Goal: Task Accomplishment & Management: Manage account settings

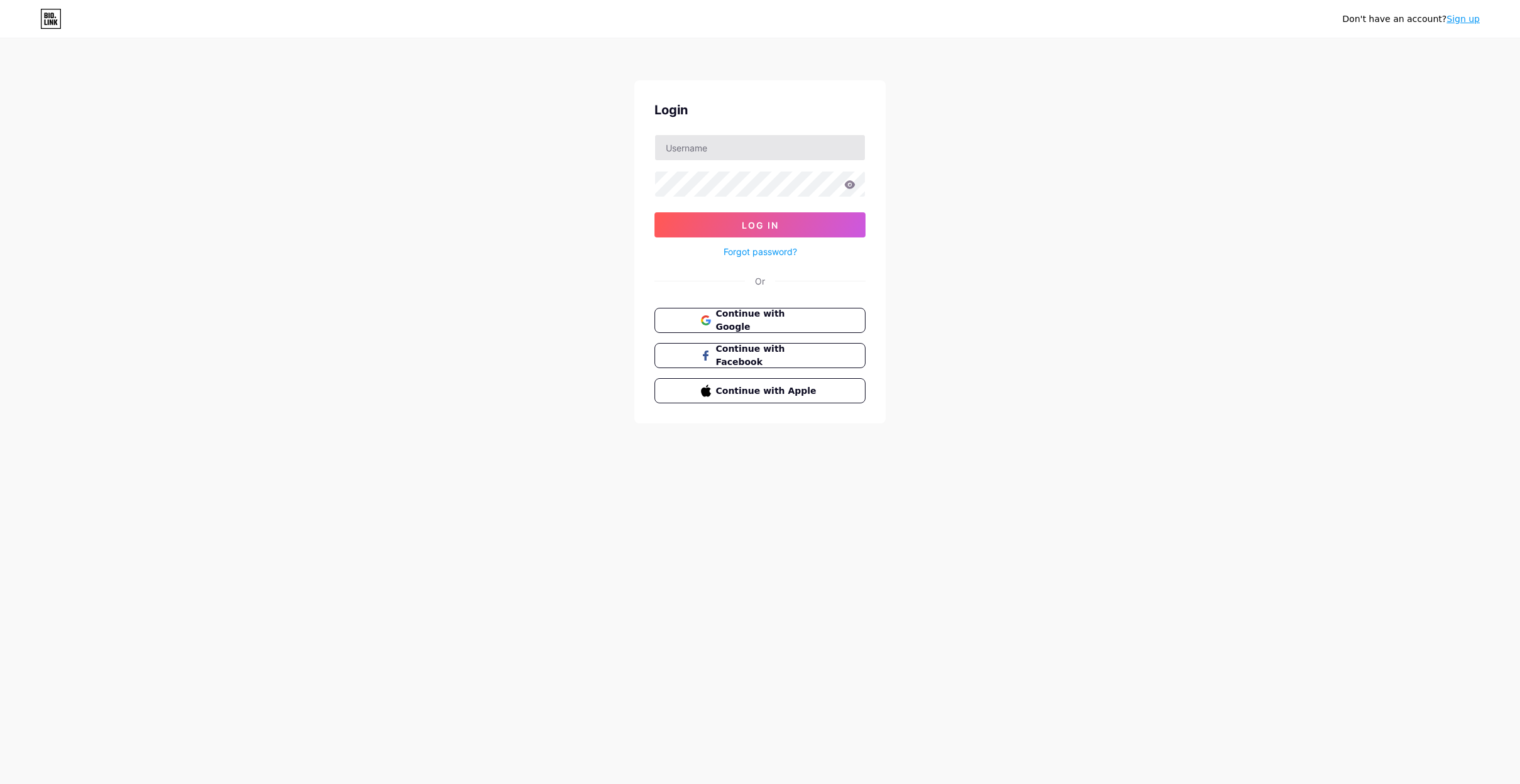
click at [754, 159] on div at bounding box center [760, 147] width 211 height 27
click at [754, 156] on input "text" at bounding box center [760, 147] width 210 height 25
click at [657, 272] on div "Login Log In Forgot password? Or Continue with Google Continue with Facebook Co…" at bounding box center [760, 252] width 251 height 343
click at [694, 312] on button "Continue with Google" at bounding box center [760, 321] width 214 height 26
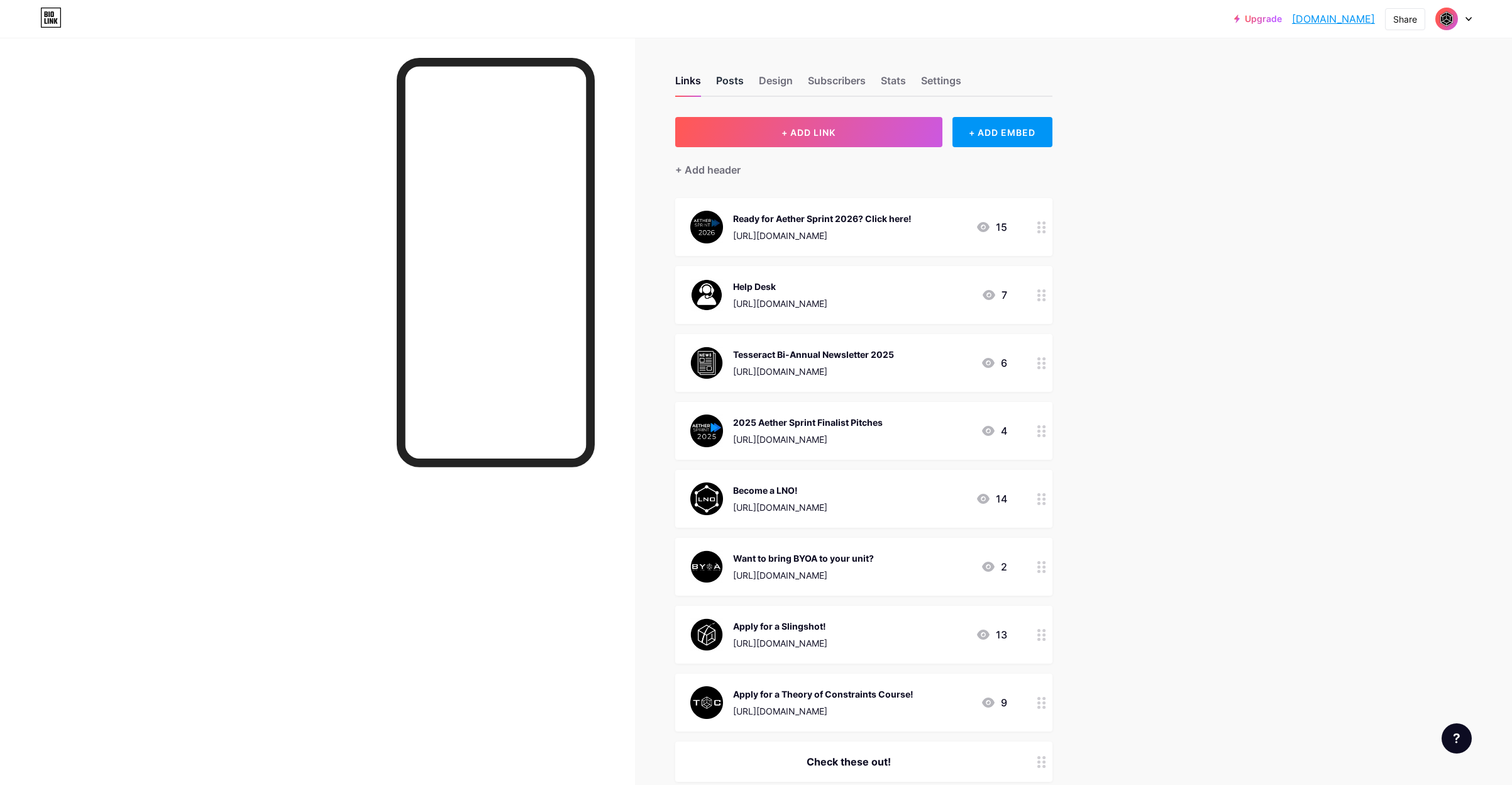
click at [734, 86] on div "Posts" at bounding box center [729, 84] width 28 height 23
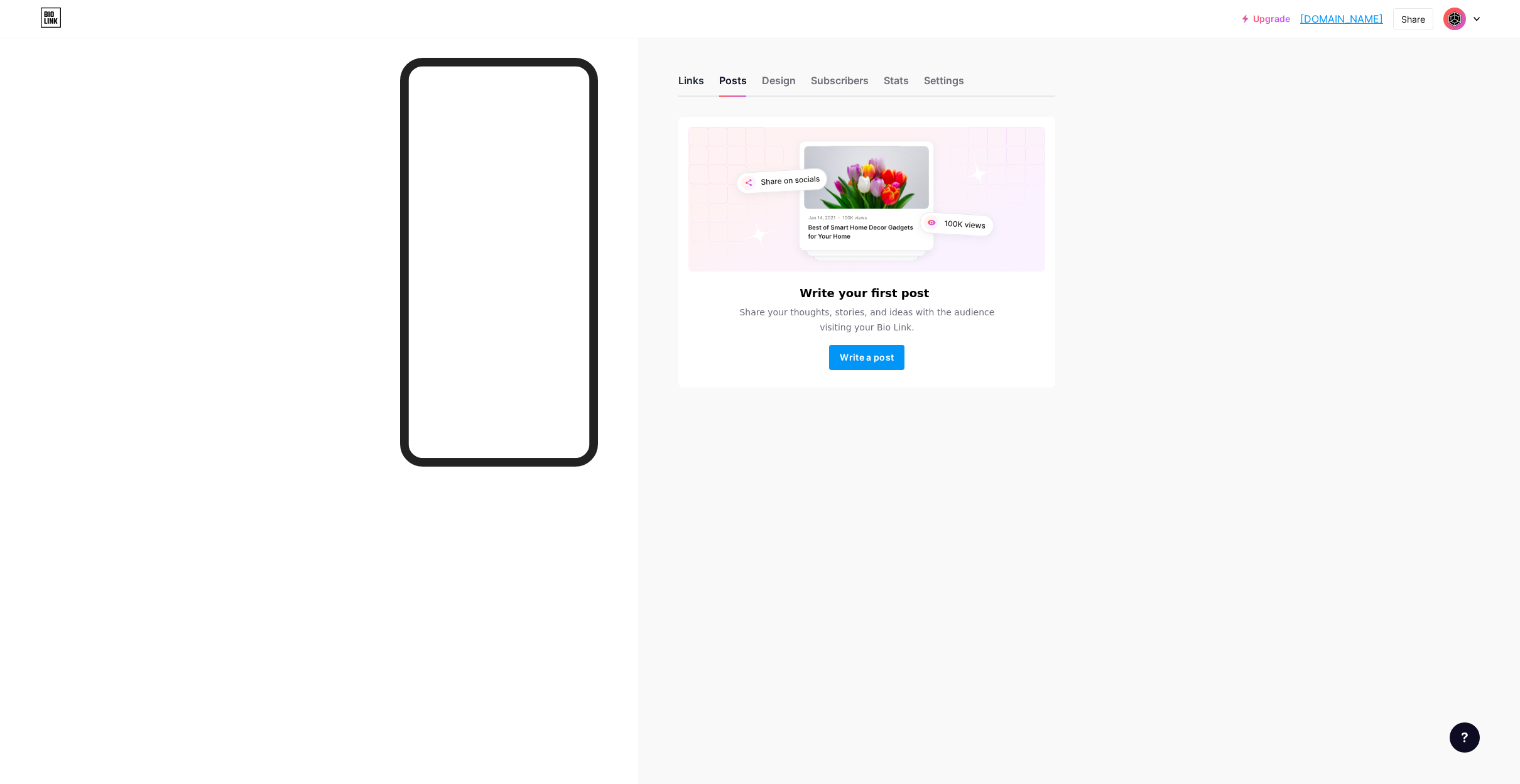
click at [700, 80] on div "Links" at bounding box center [691, 84] width 26 height 23
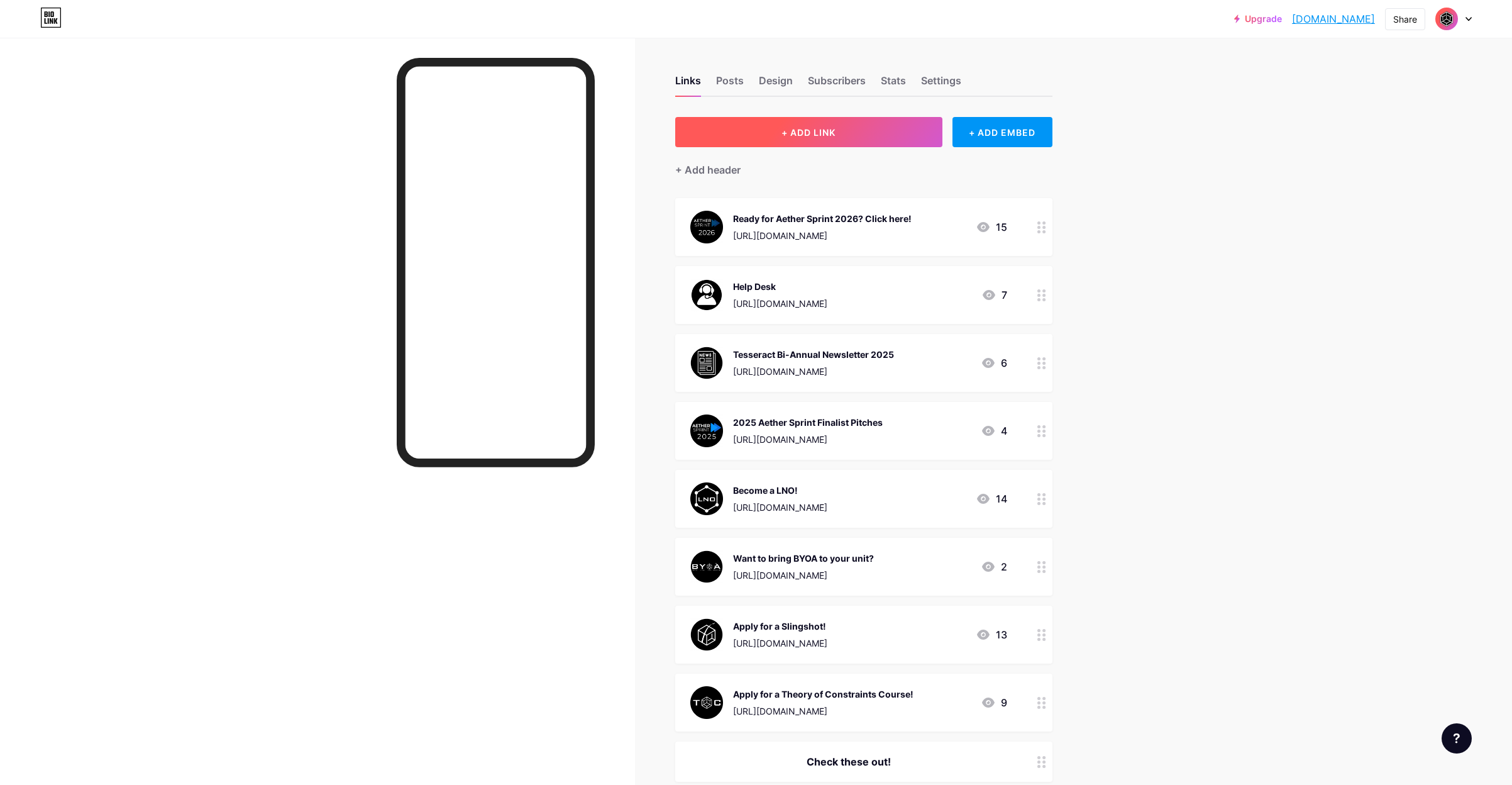
click at [798, 129] on span "+ ADD LINK" at bounding box center [808, 132] width 54 height 10
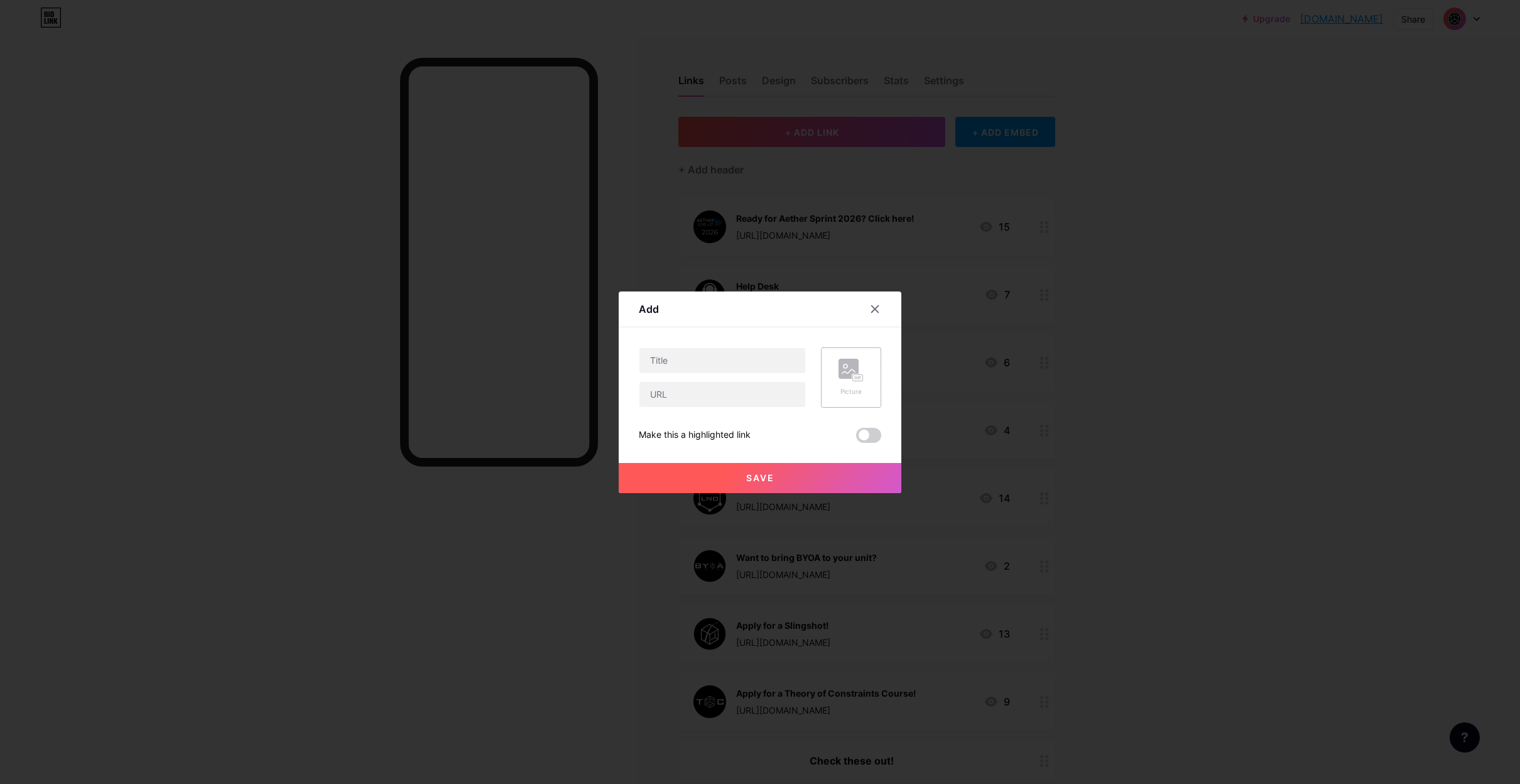
click at [858, 394] on div "Picture" at bounding box center [851, 392] width 25 height 10
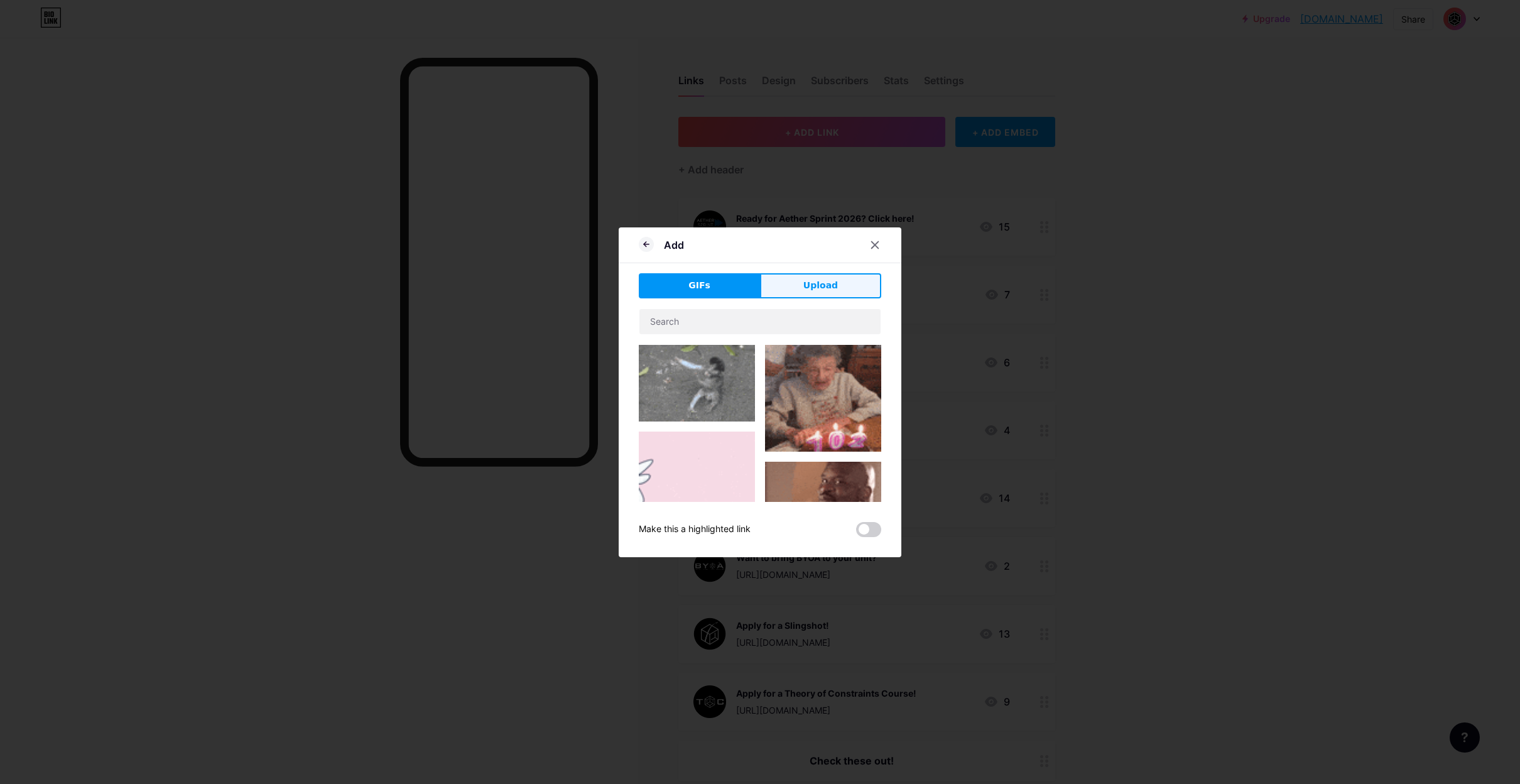
click at [829, 286] on span "Upload" at bounding box center [820, 285] width 34 height 13
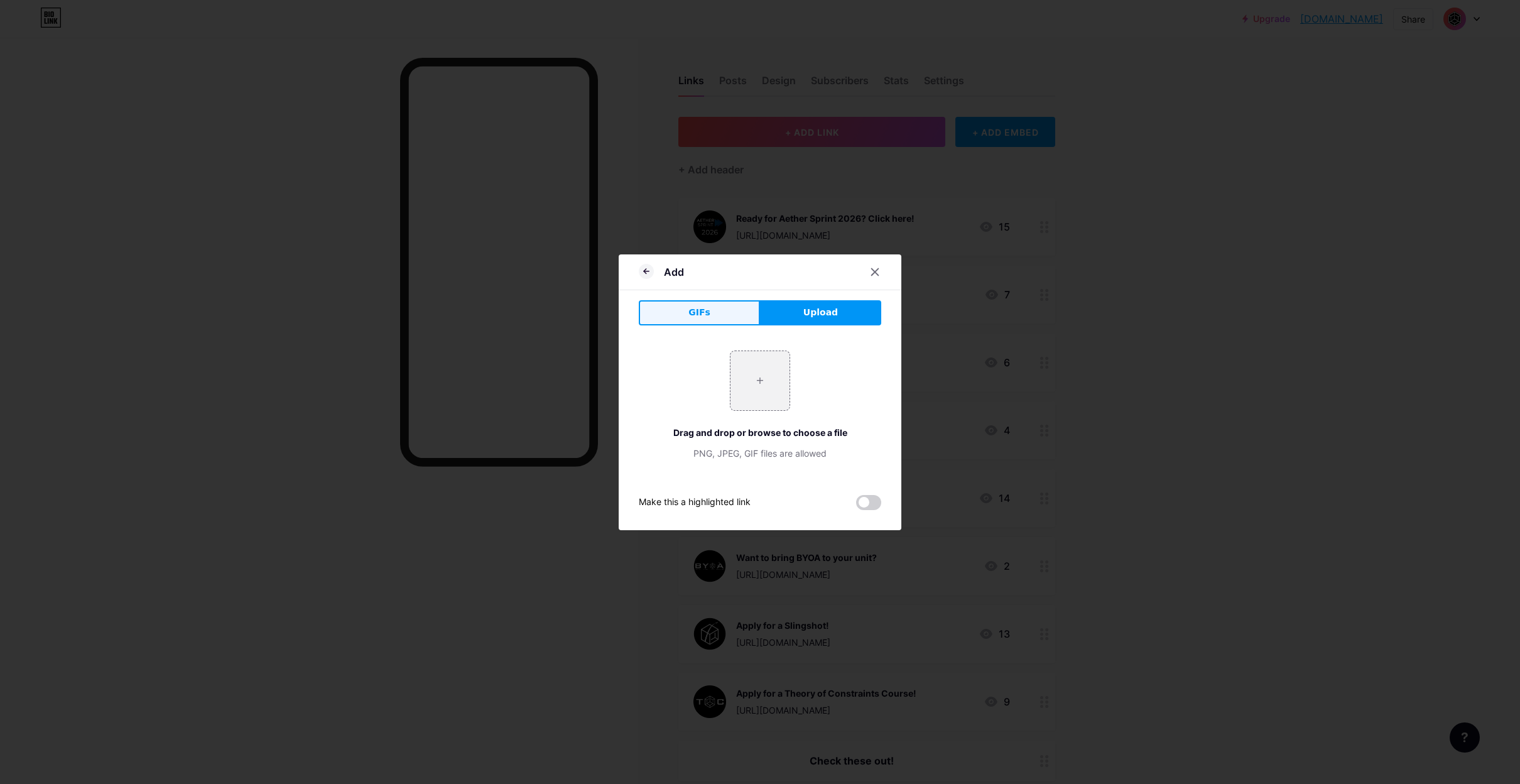
click at [707, 315] on span "GIFs" at bounding box center [700, 312] width 22 height 13
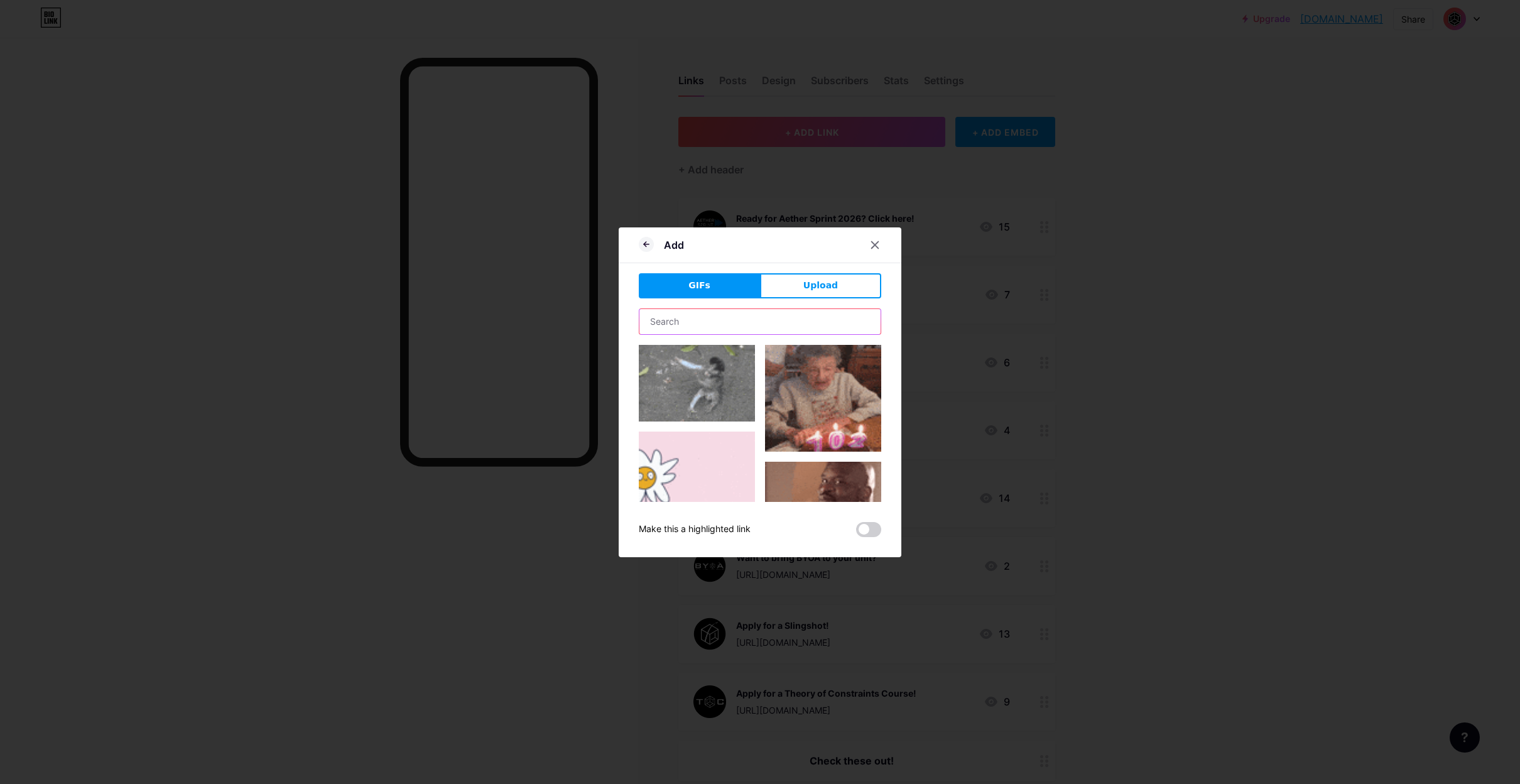
click at [705, 323] on input "text" at bounding box center [759, 322] width 241 height 25
click at [873, 242] on icon at bounding box center [875, 244] width 7 height 7
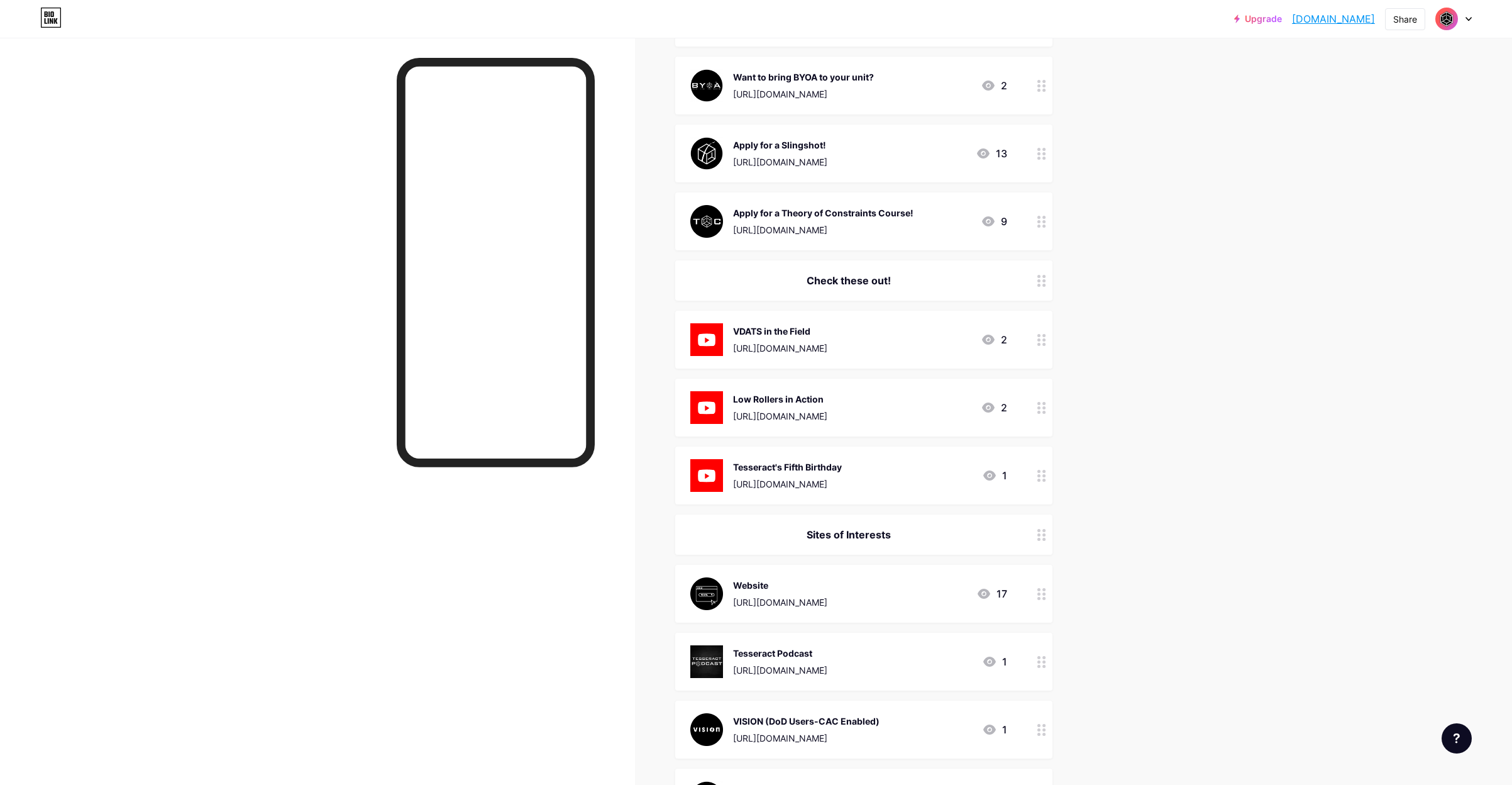
scroll to position [503, 0]
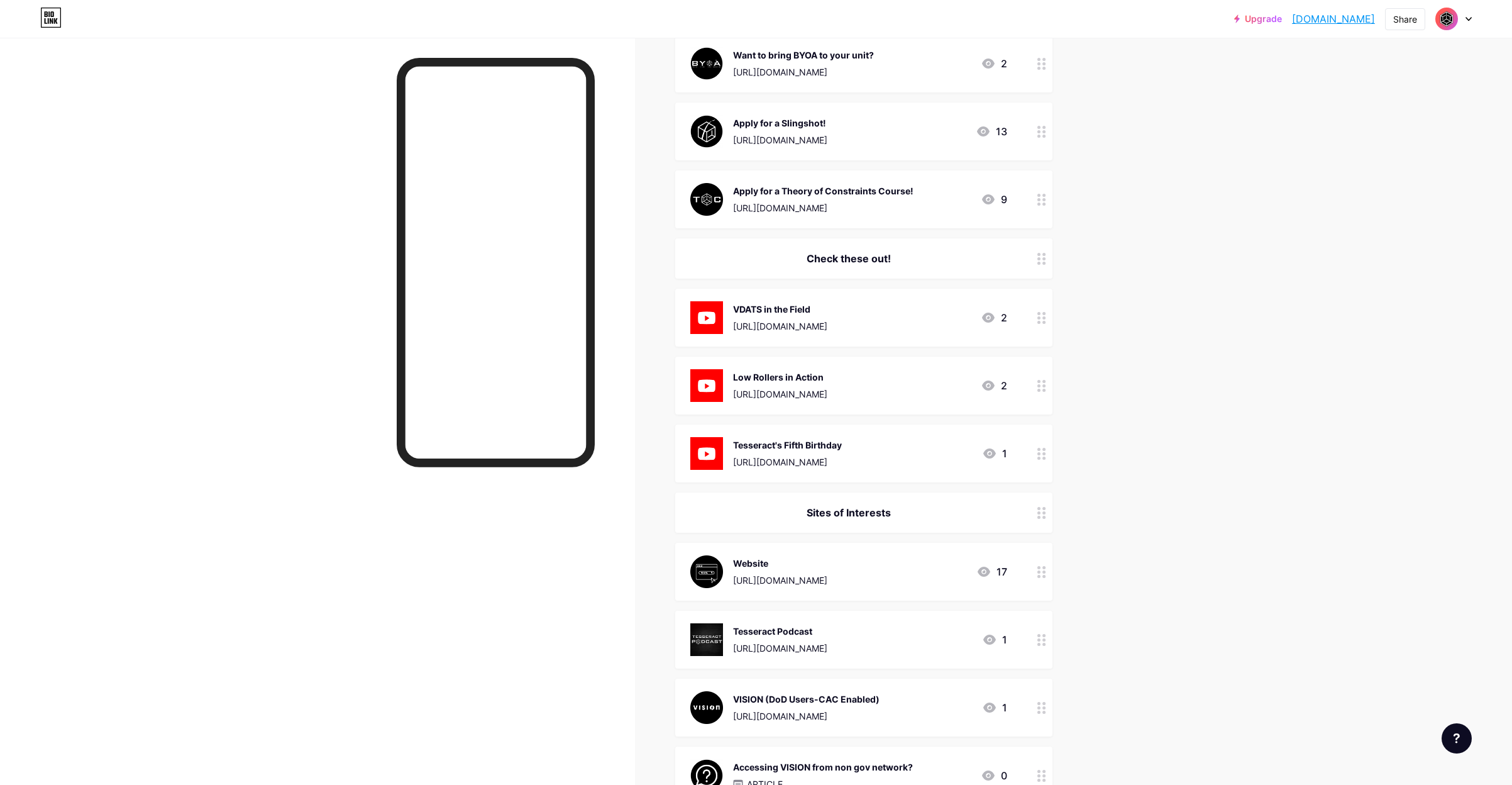
click at [714, 438] on img at bounding box center [707, 453] width 33 height 33
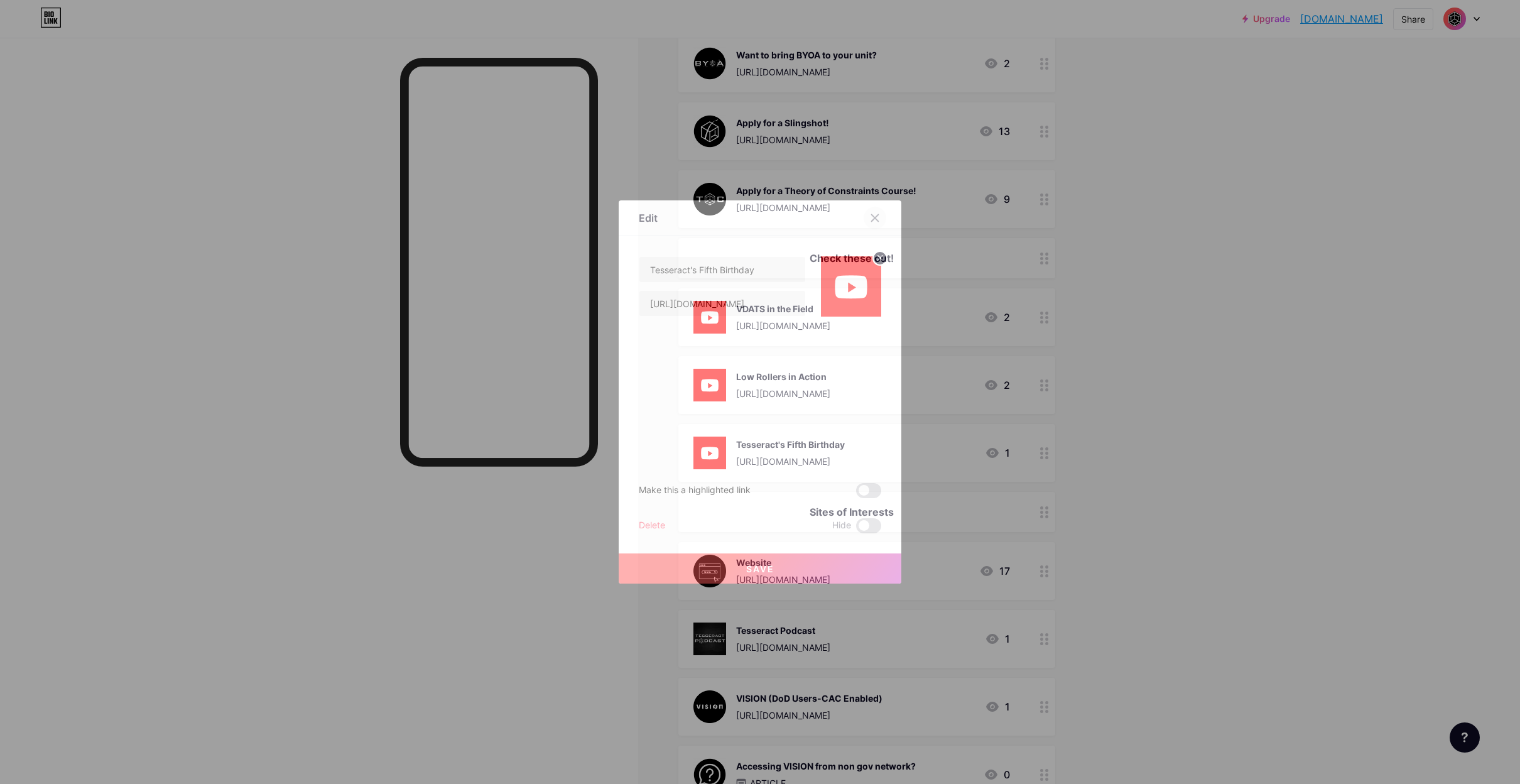
click at [878, 216] on icon at bounding box center [874, 218] width 10 height 10
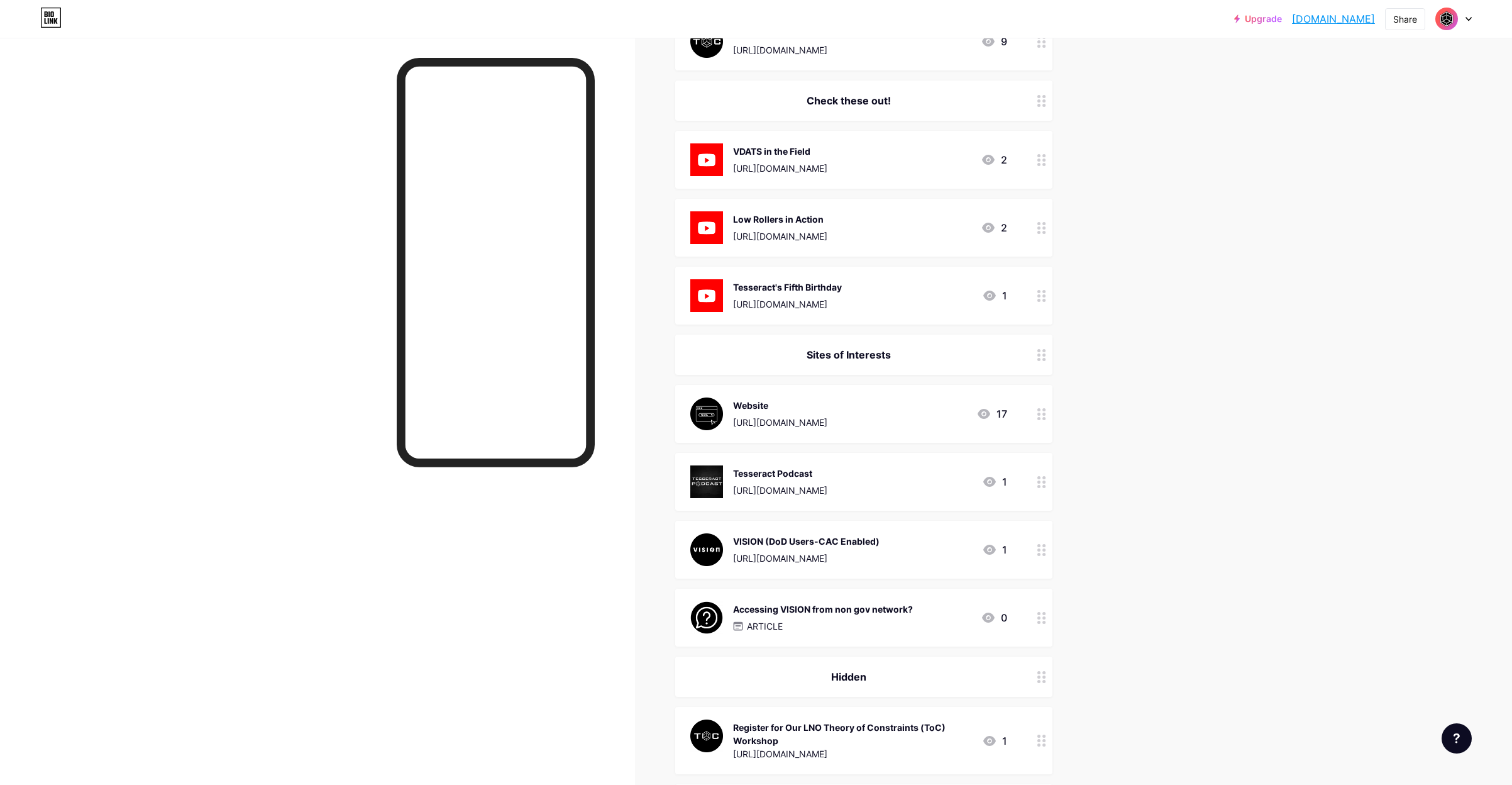
scroll to position [692, 0]
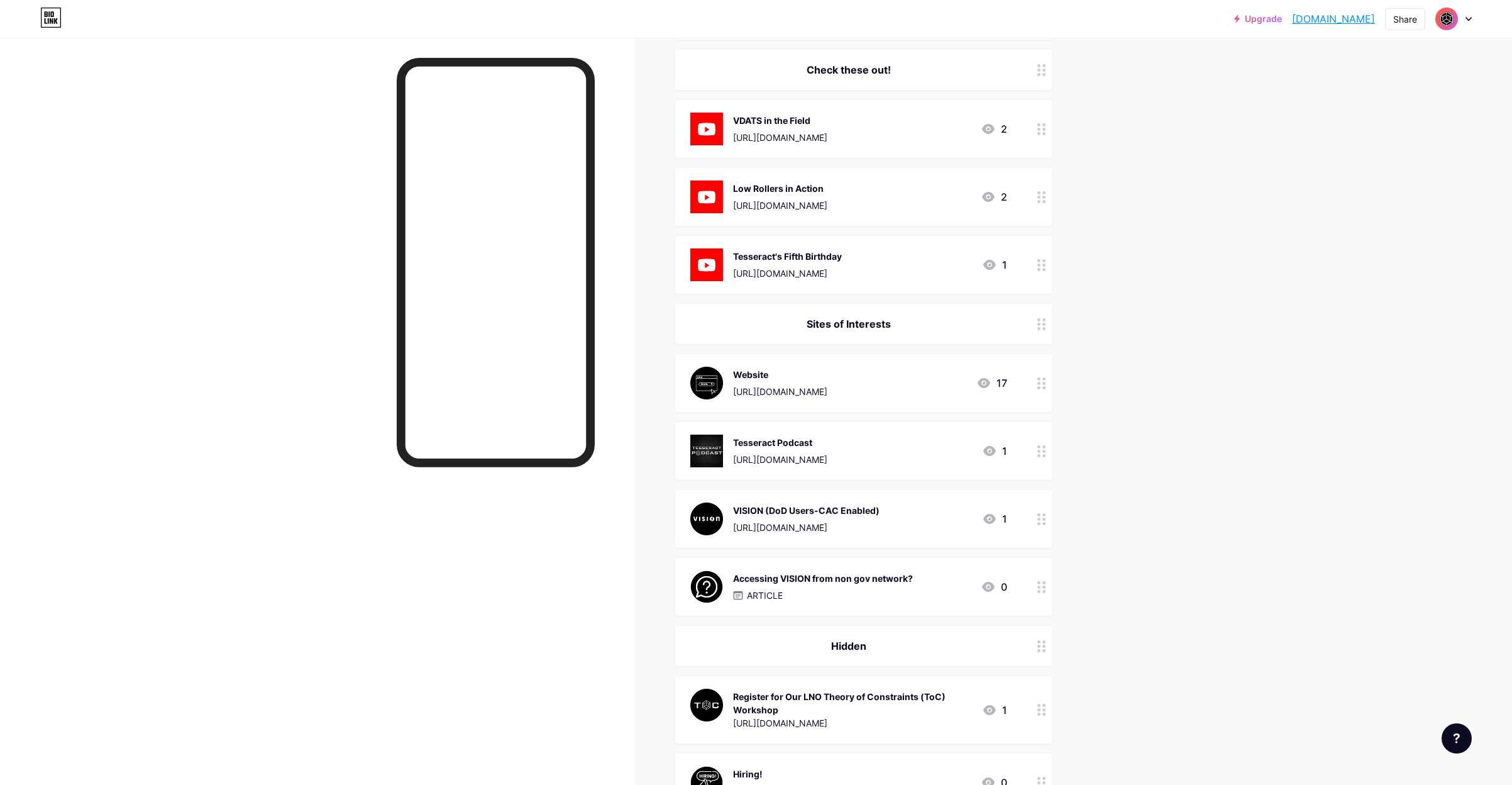
click at [867, 324] on div "Sites of Interests" at bounding box center [848, 323] width 317 height 15
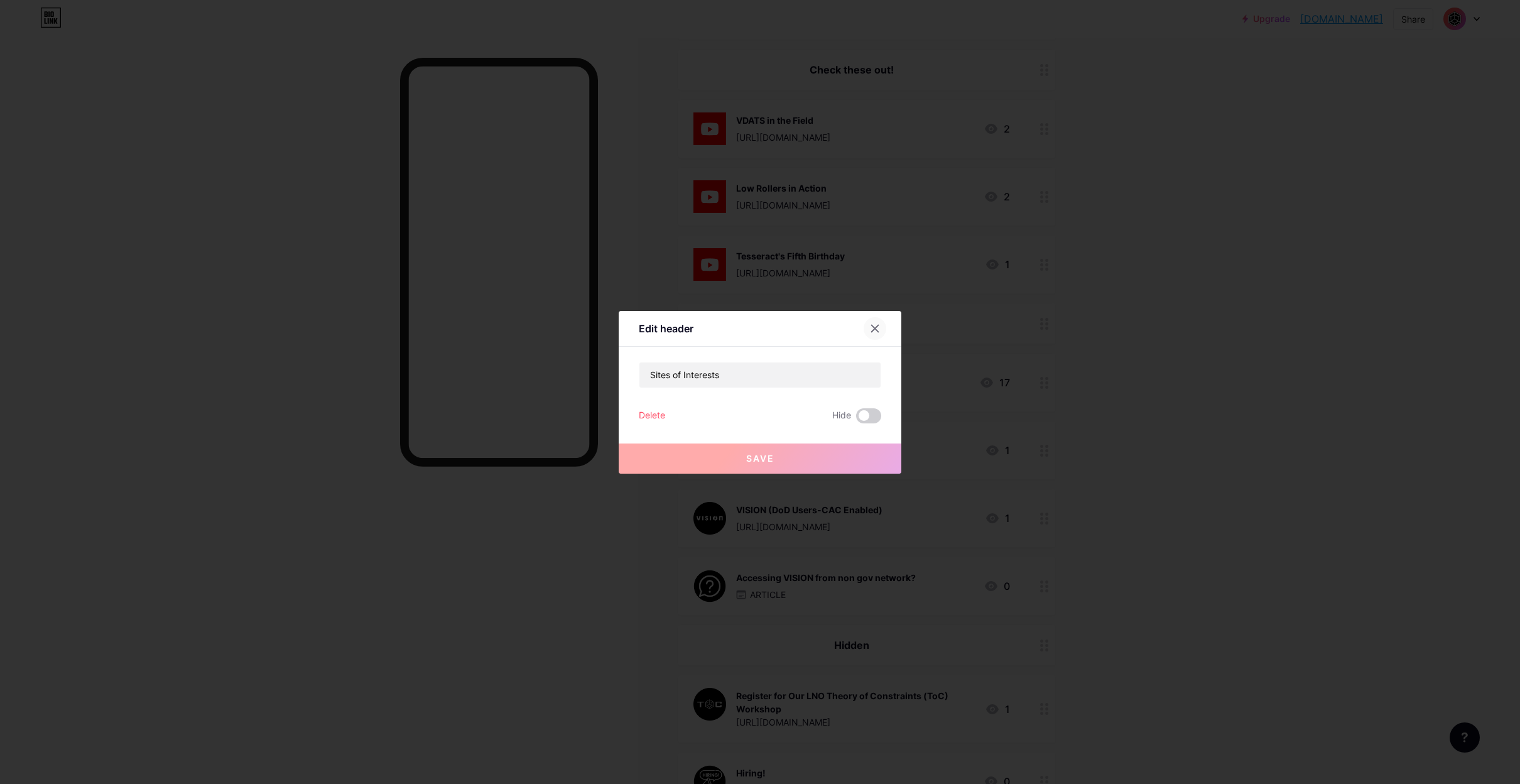
click at [866, 327] on div at bounding box center [875, 328] width 23 height 23
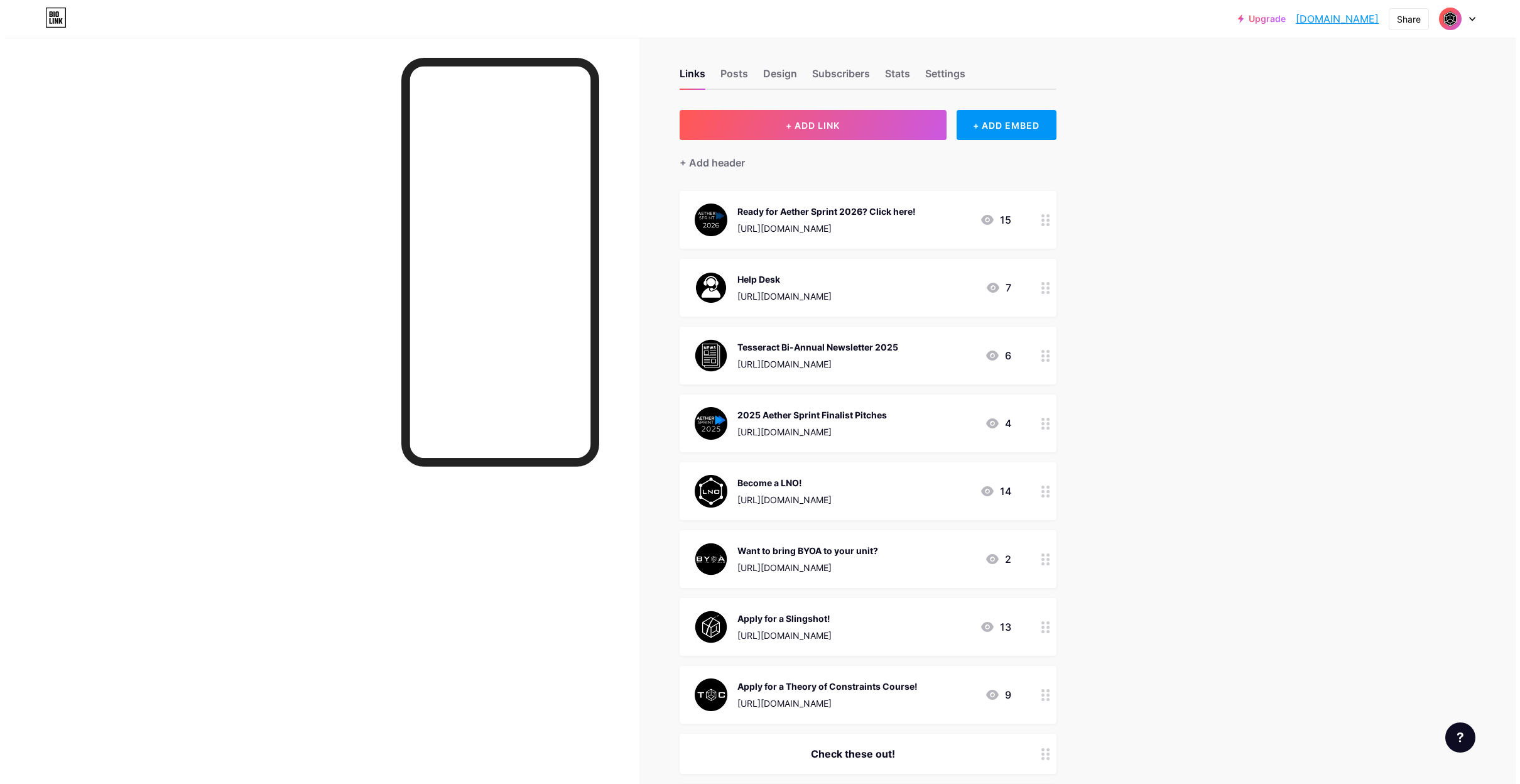
scroll to position [0, 0]
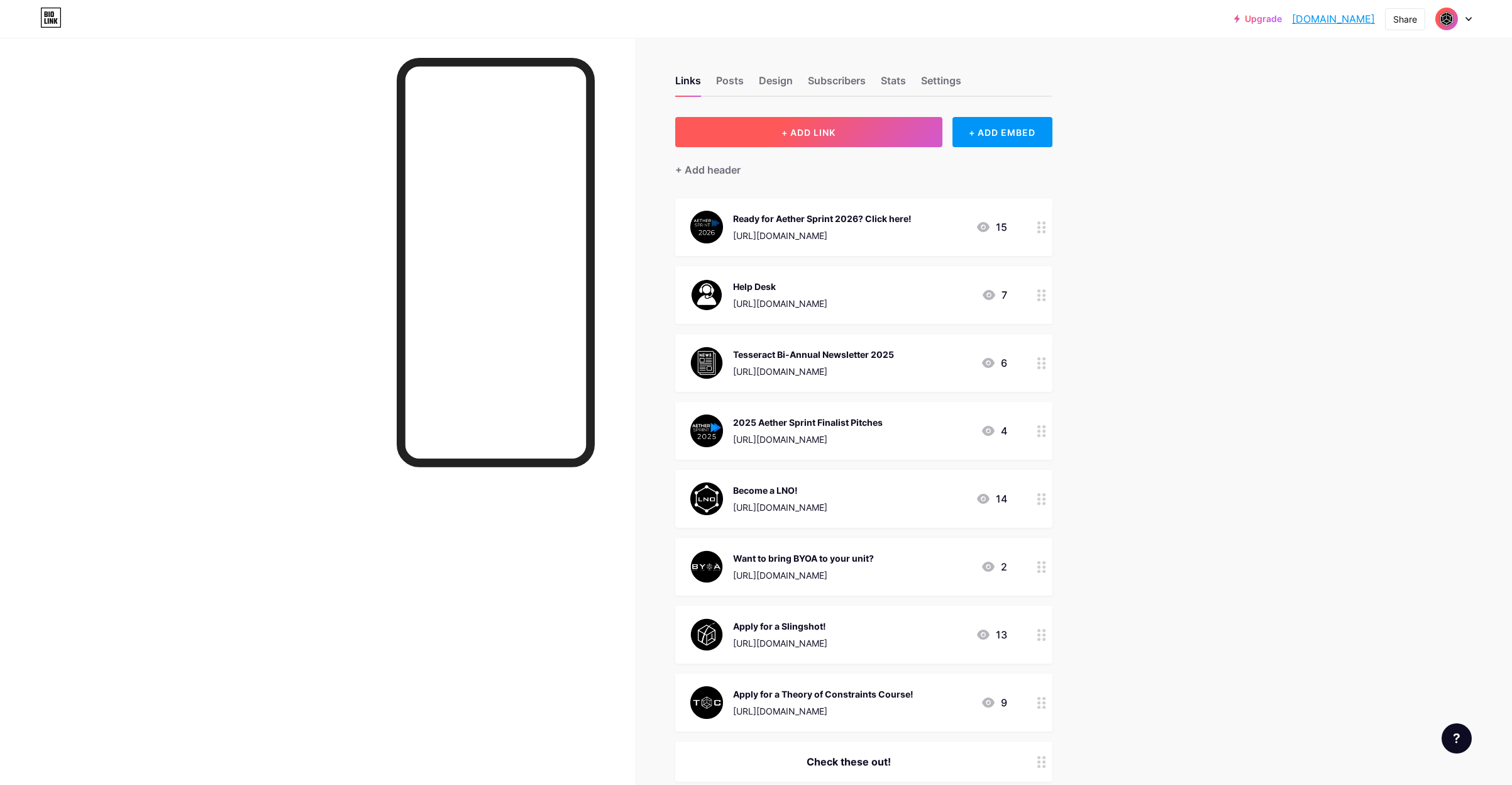
click at [801, 119] on button "+ ADD LINK" at bounding box center [809, 132] width 267 height 30
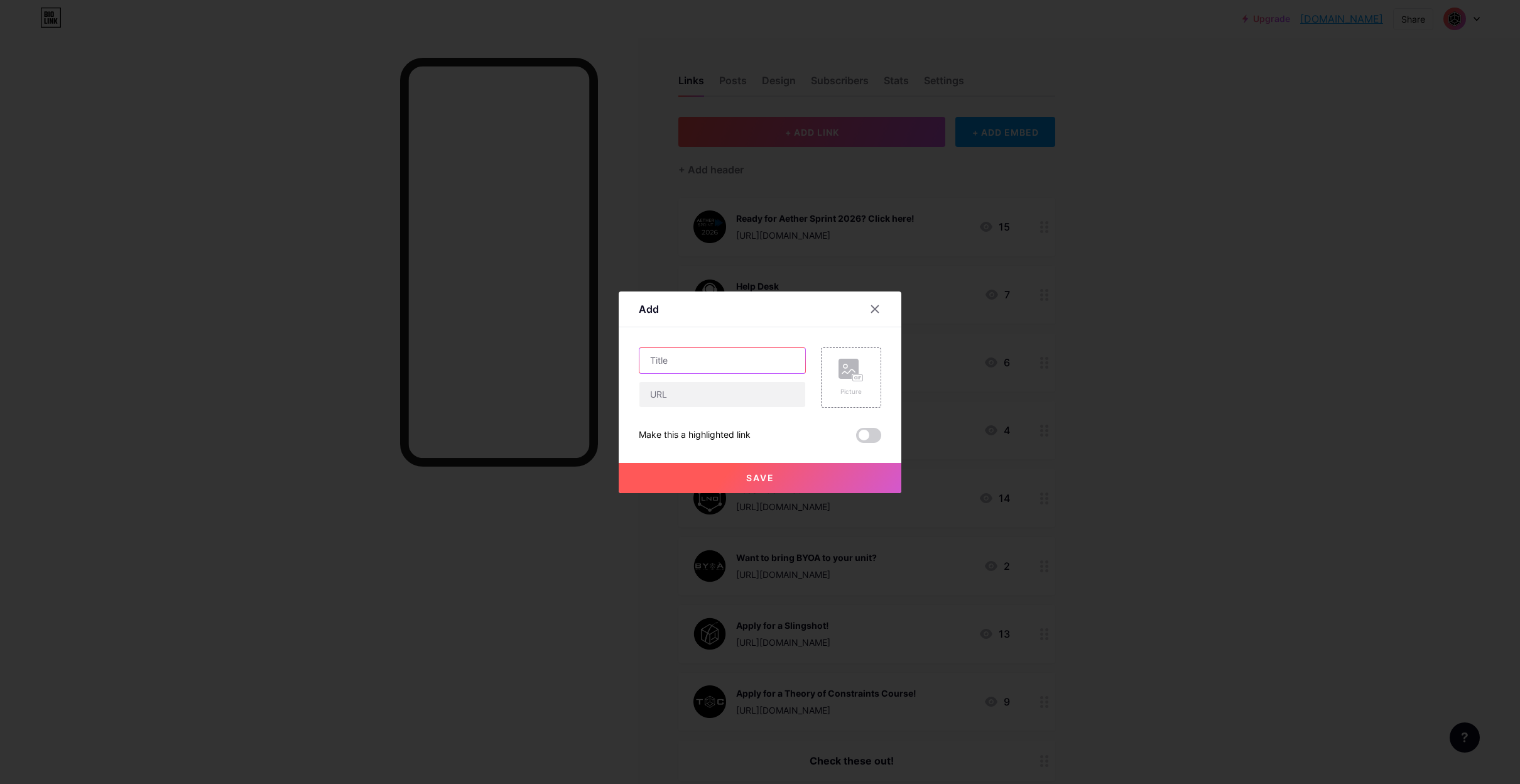
click at [698, 360] on input "text" at bounding box center [722, 360] width 166 height 25
type input "ShinkaSeal in Action"
paste input "[URL][DOMAIN_NAME]"
type input "[URL][DOMAIN_NAME]"
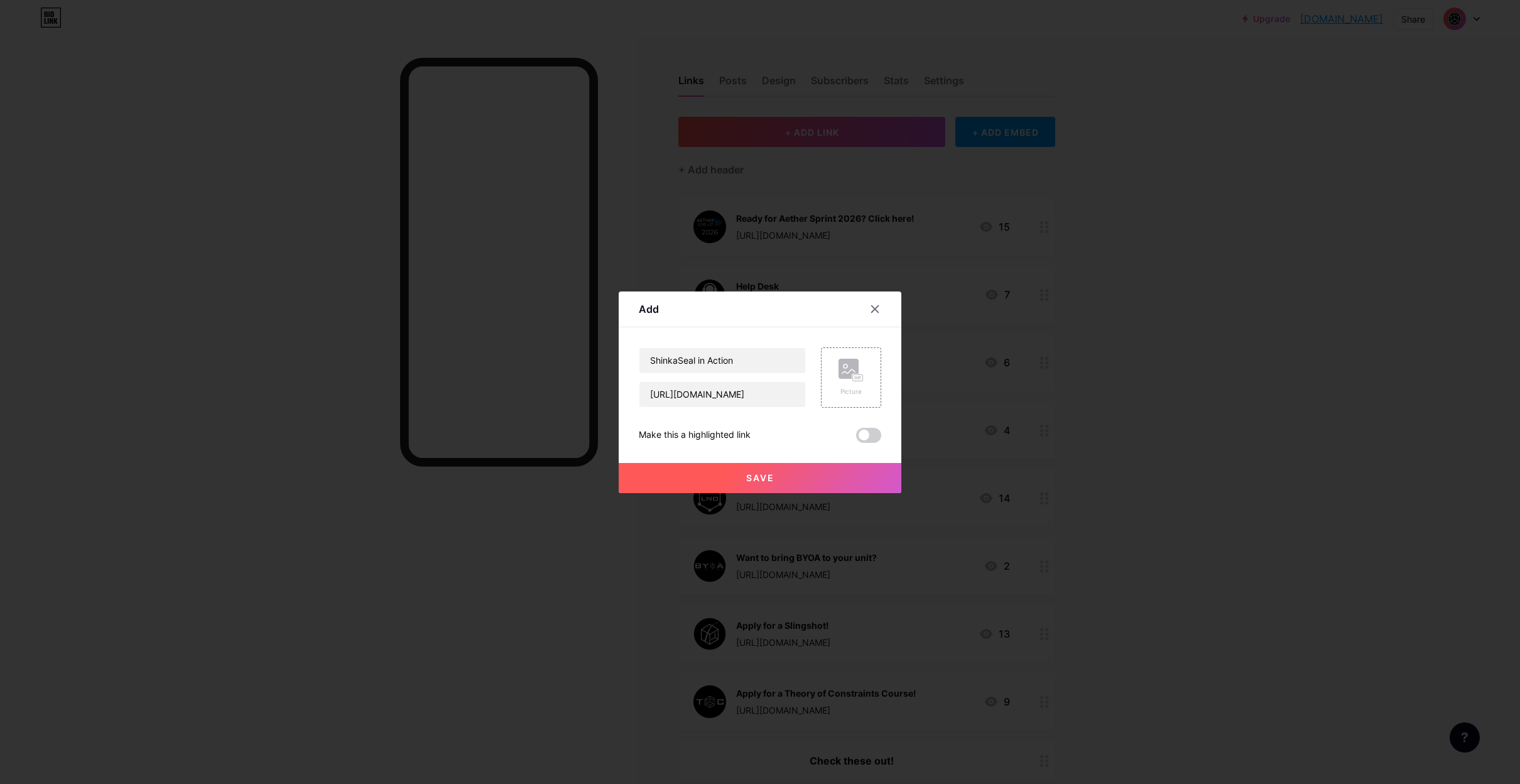
click at [749, 476] on span "Save" at bounding box center [761, 477] width 29 height 10
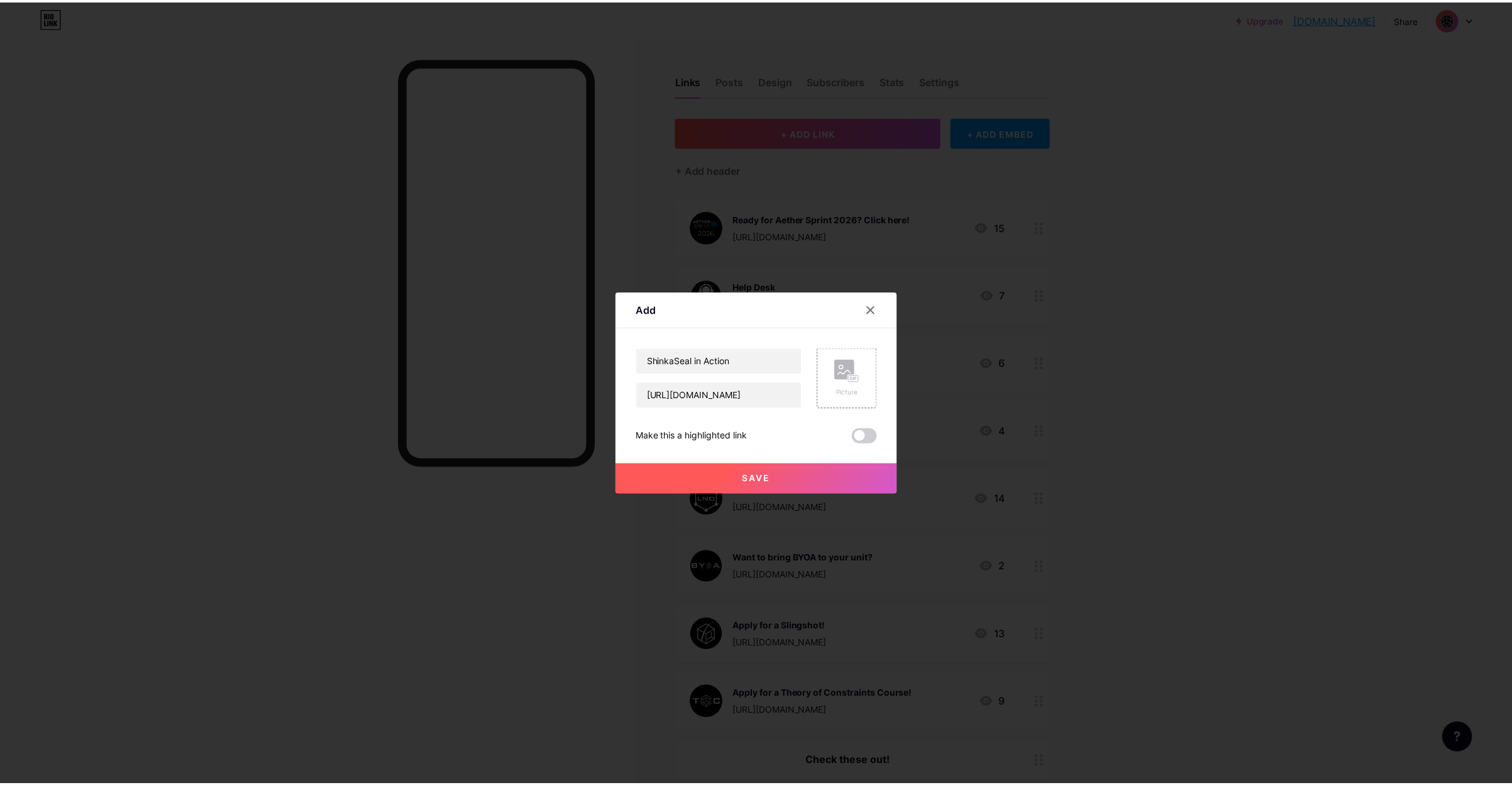
scroll to position [0, 0]
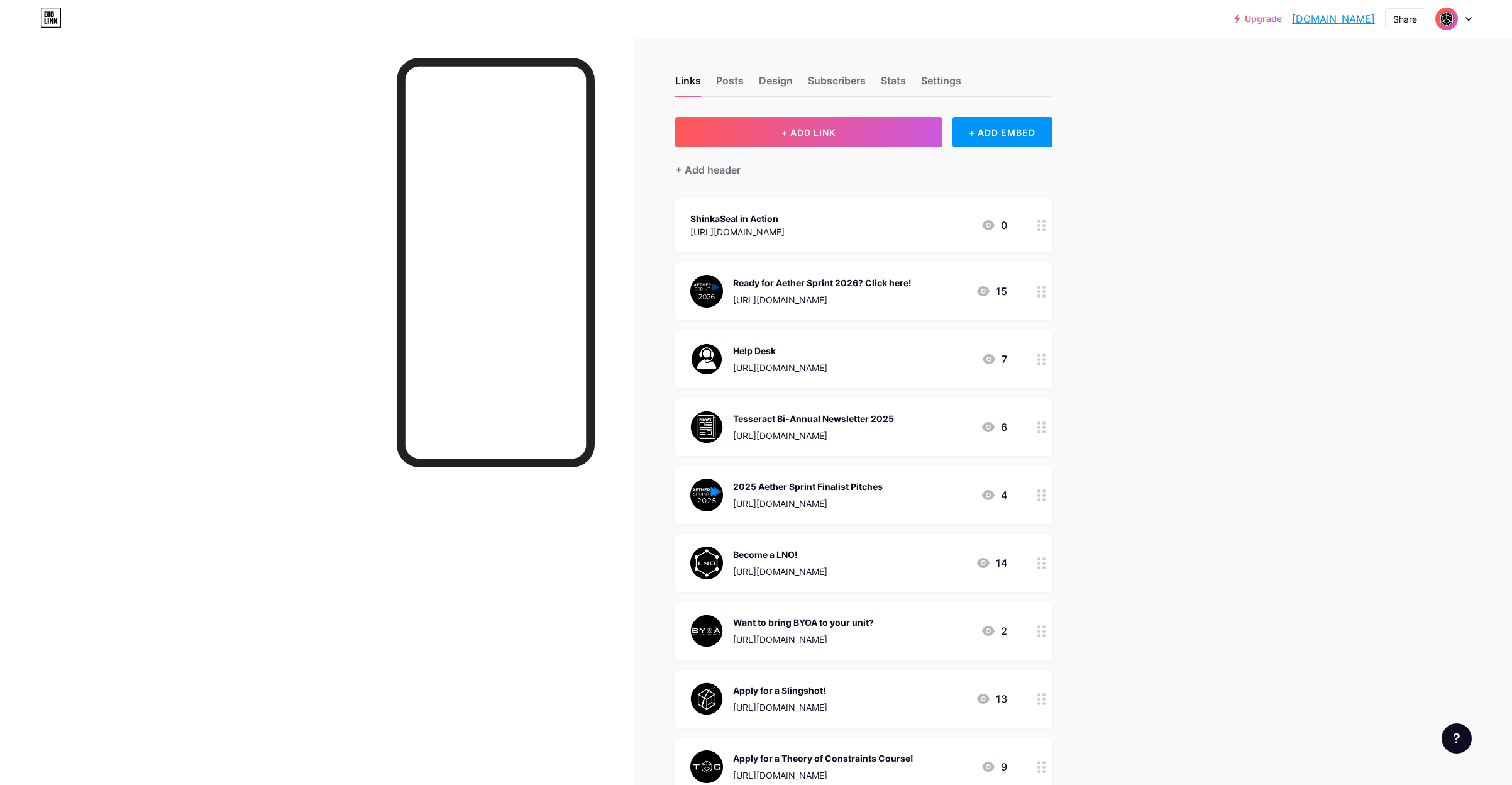
drag, startPoint x: 810, startPoint y: 224, endPoint x: 805, endPoint y: 304, distance: 80.2
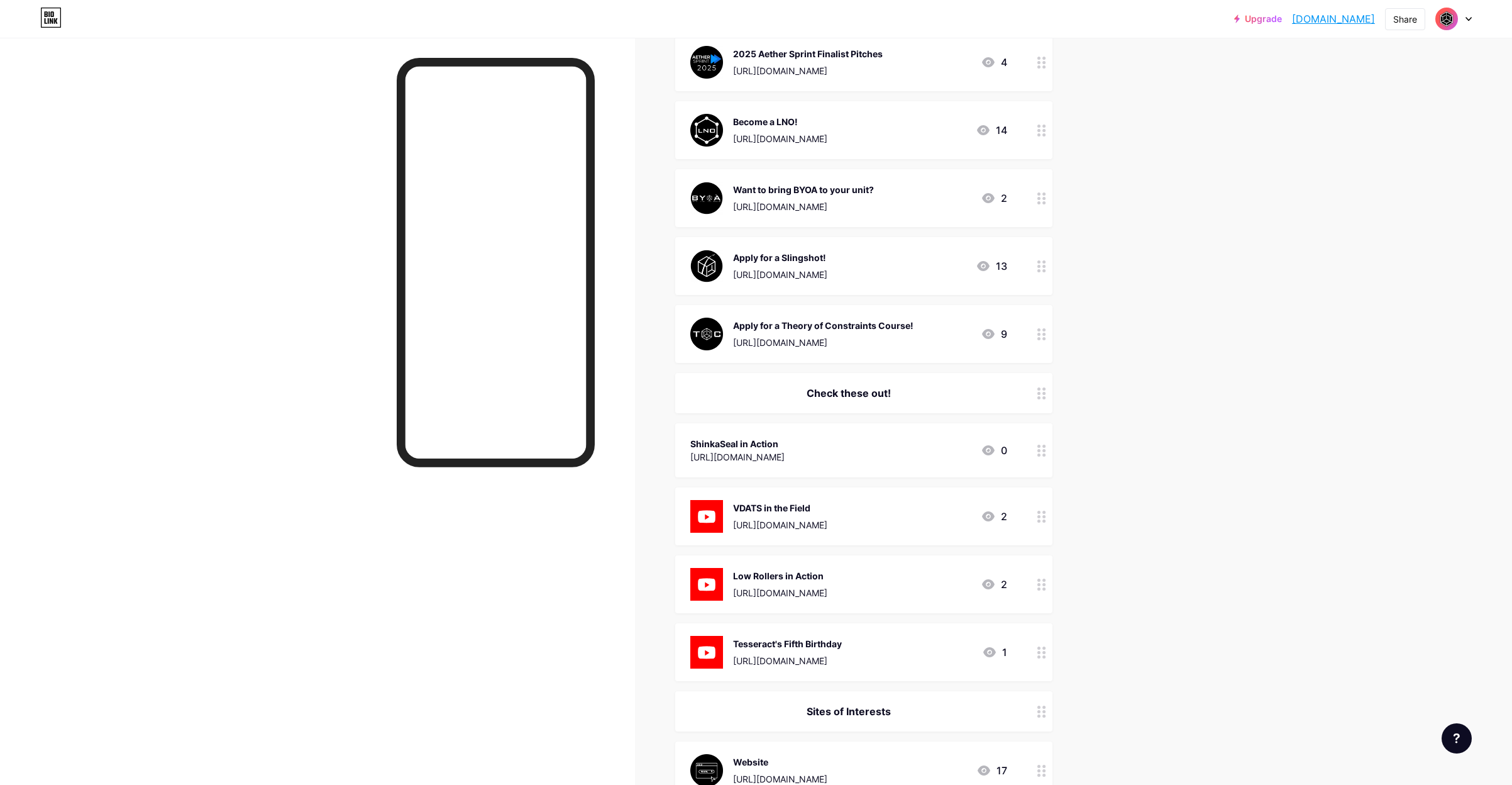
scroll to position [375, 0]
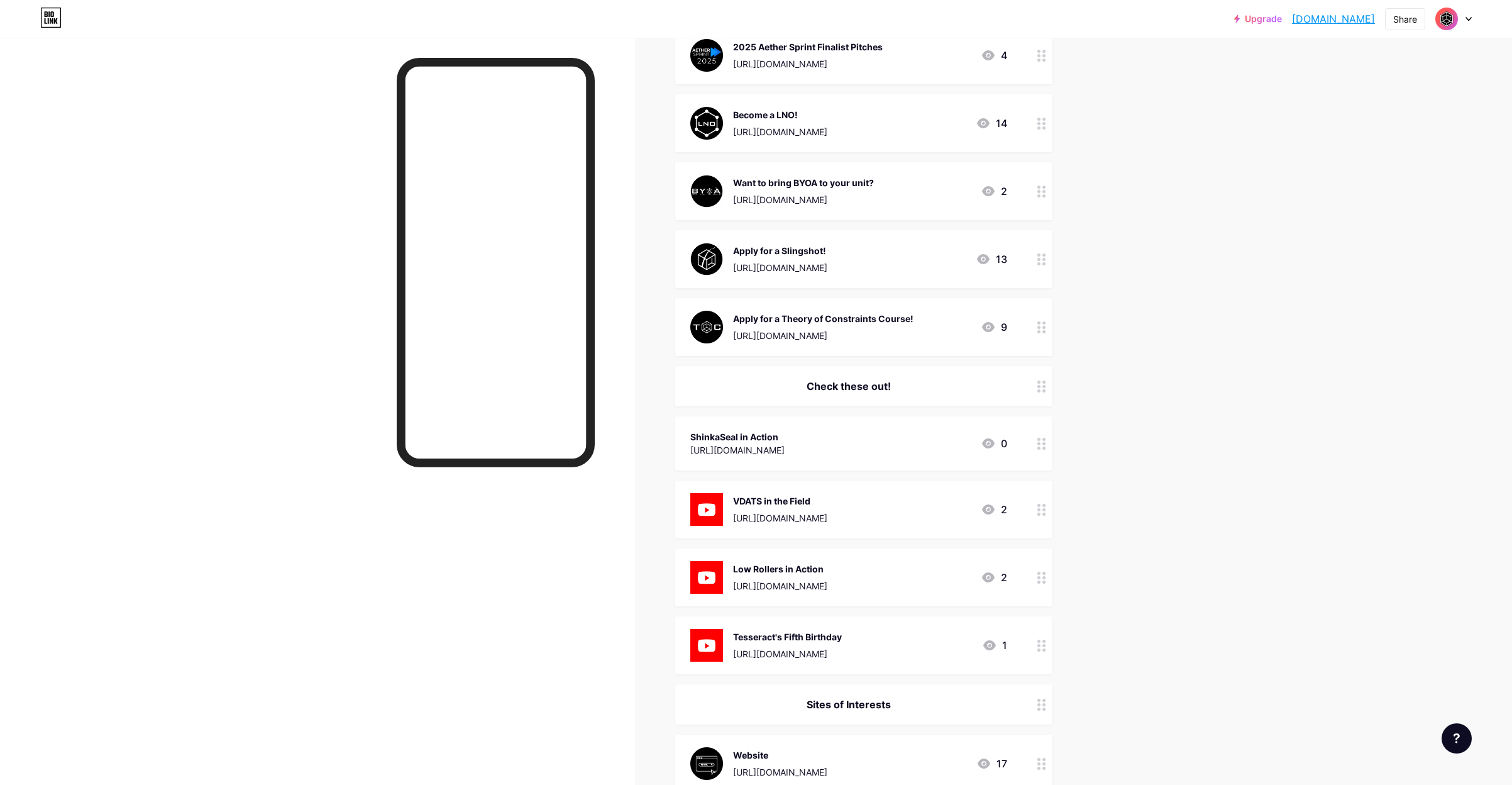
click at [715, 514] on img at bounding box center [707, 509] width 33 height 33
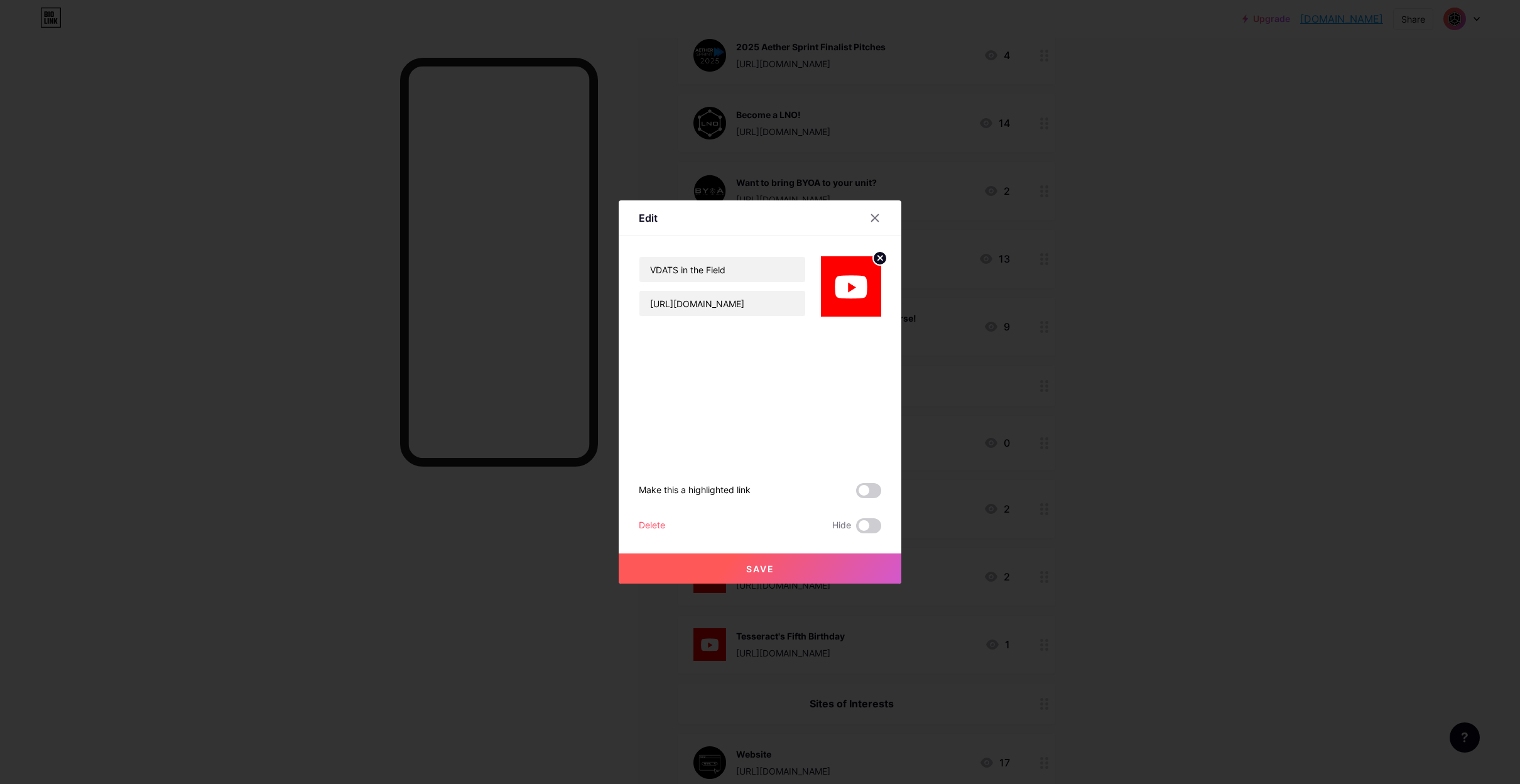
click at [850, 286] on img at bounding box center [851, 286] width 60 height 60
click at [1139, 352] on div at bounding box center [760, 392] width 1520 height 784
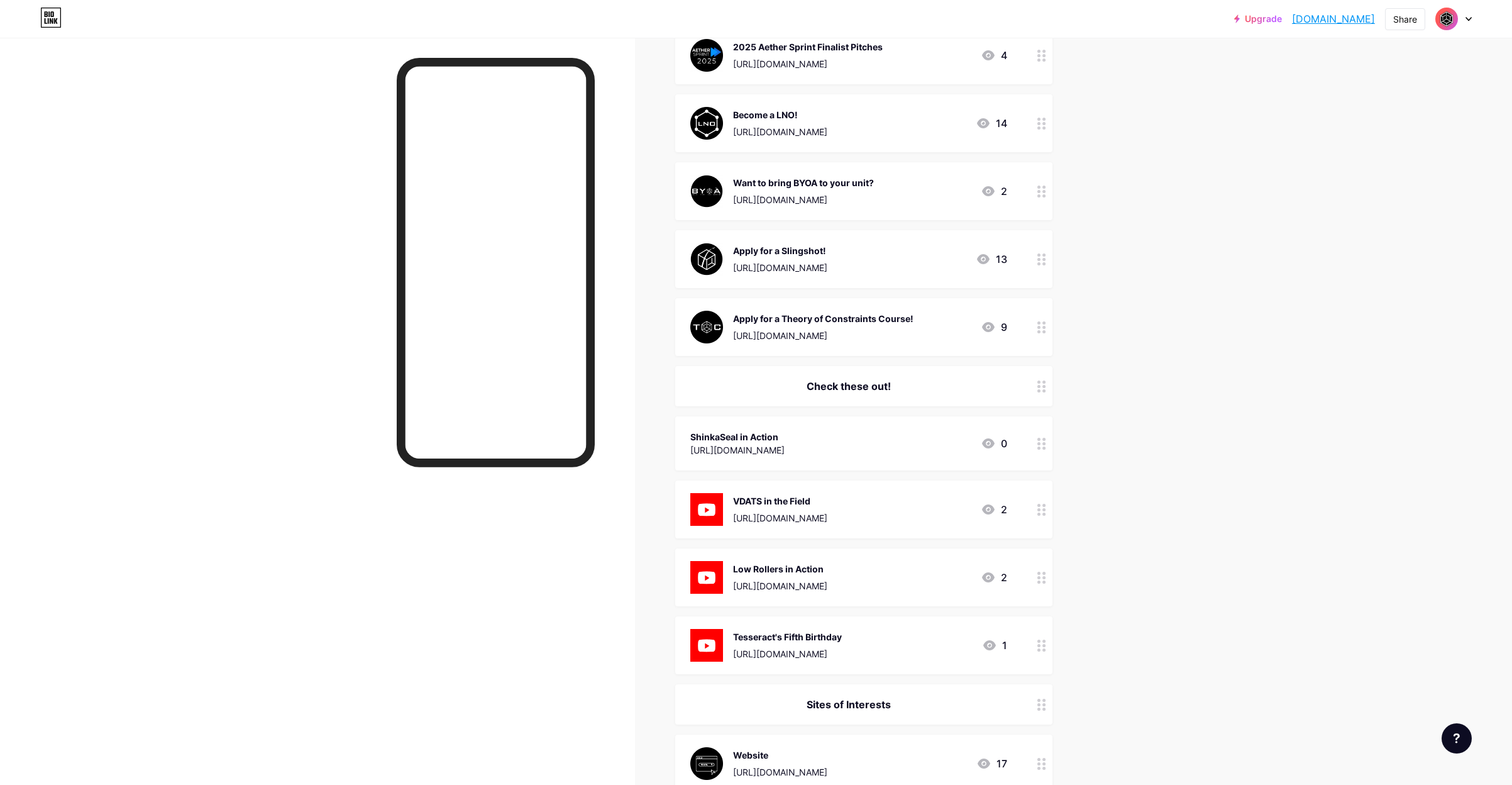
click at [120, 189] on div at bounding box center [317, 430] width 635 height 785
click at [706, 384] on div "Check these out!" at bounding box center [848, 386] width 317 height 15
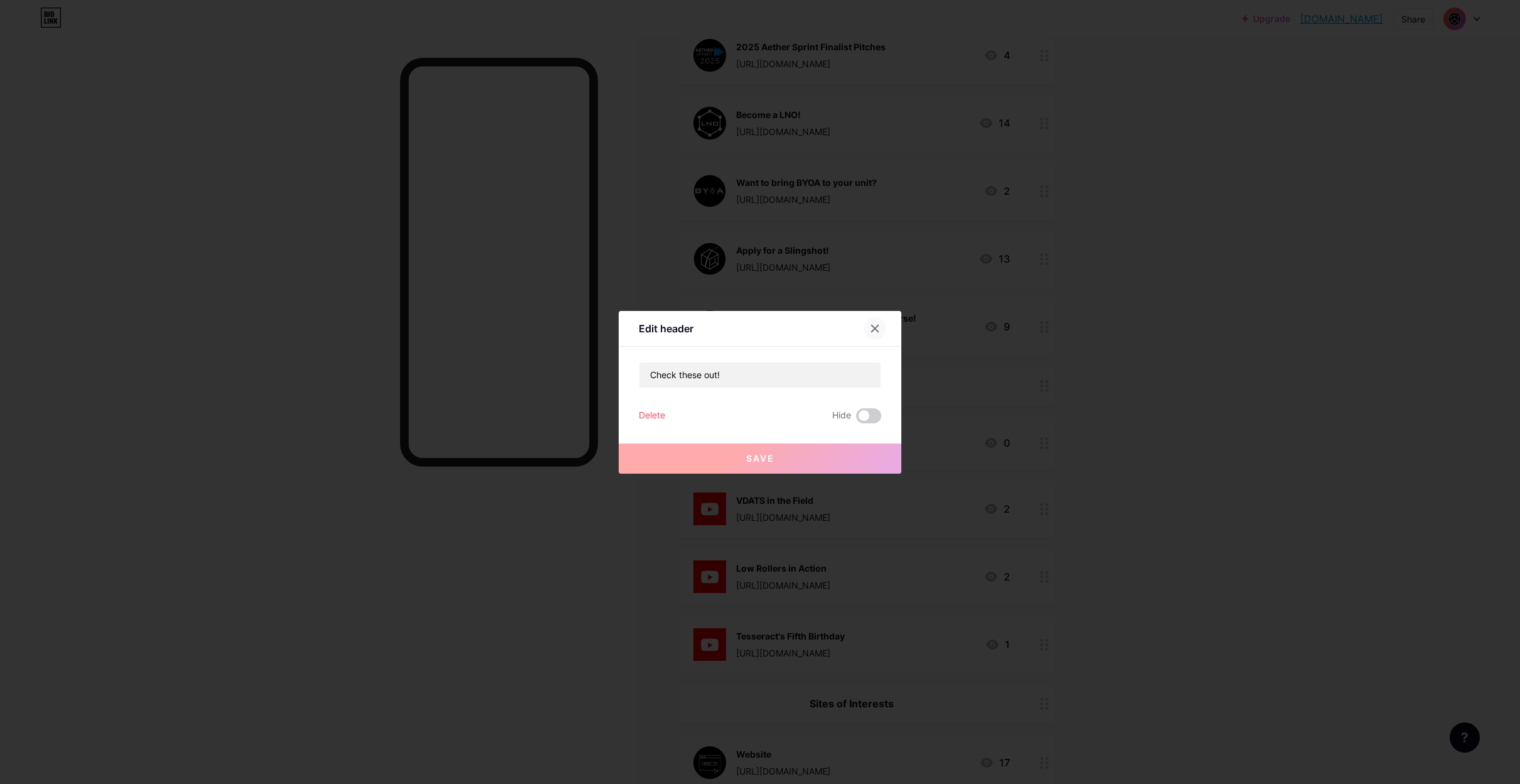
click at [868, 323] on div at bounding box center [875, 328] width 23 height 23
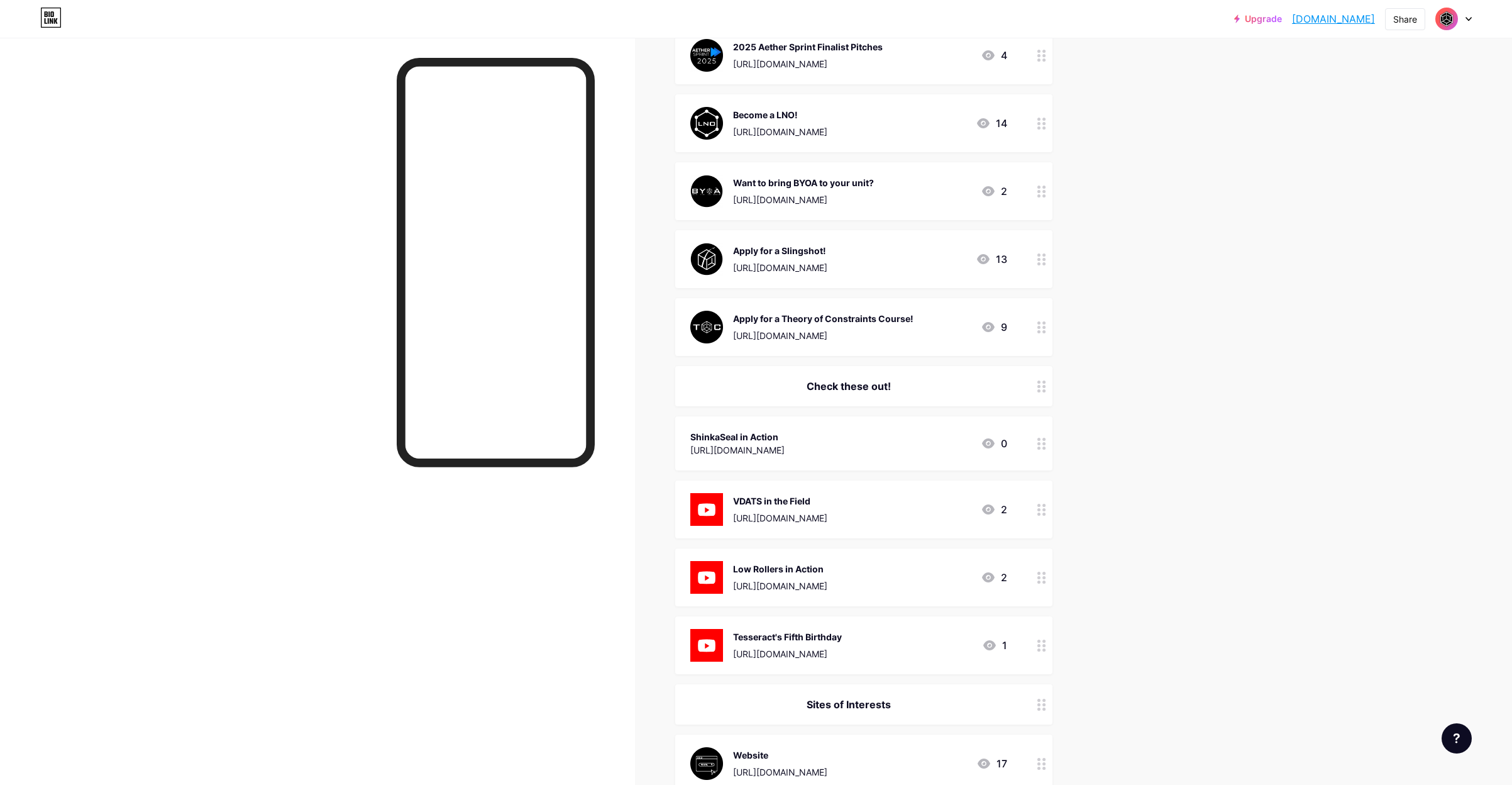
click at [785, 438] on div "ShinkaSeal in Action" at bounding box center [737, 436] width 94 height 13
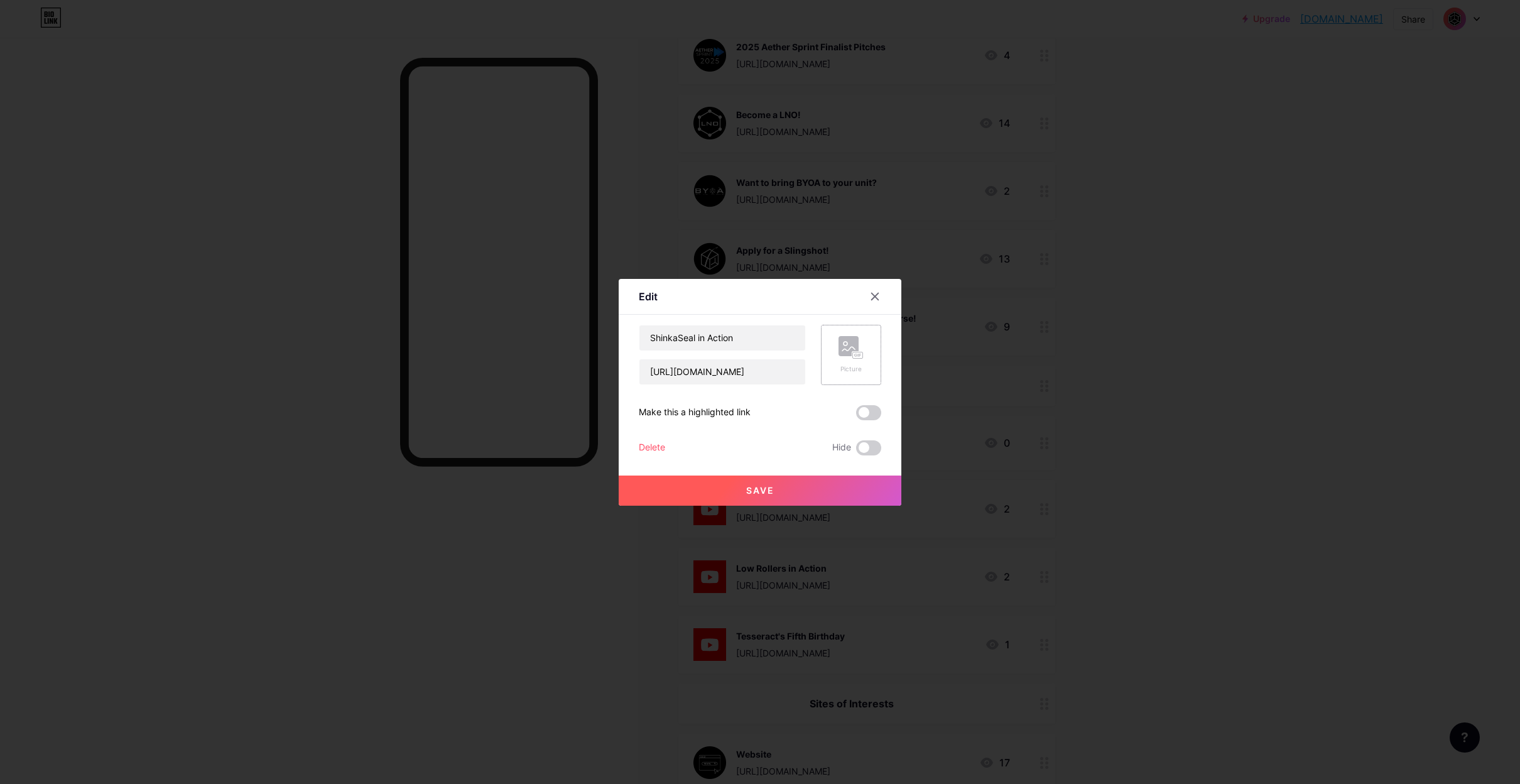
click at [857, 362] on div "Picture" at bounding box center [851, 355] width 25 height 38
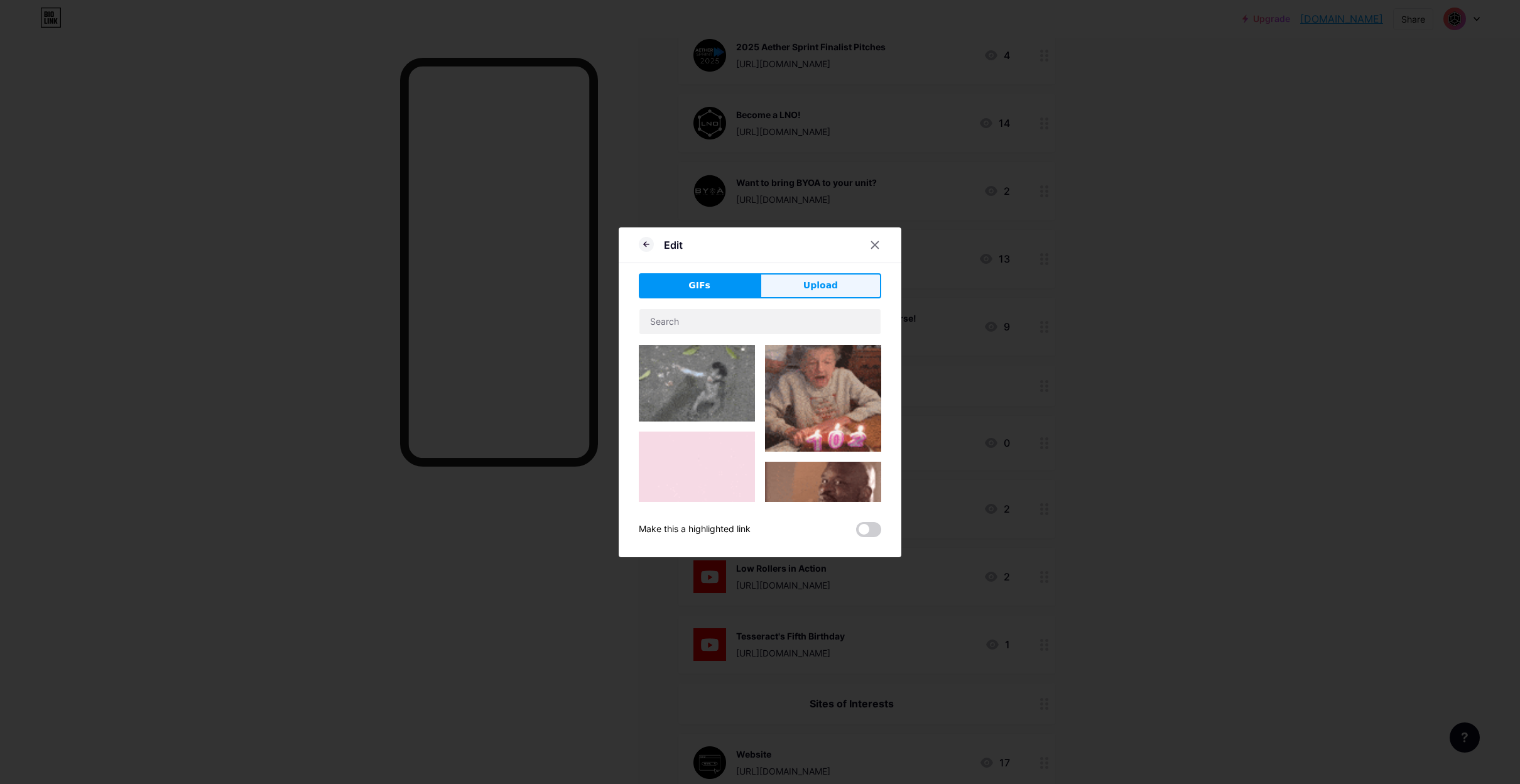
click at [809, 282] on span "Upload" at bounding box center [820, 285] width 34 height 13
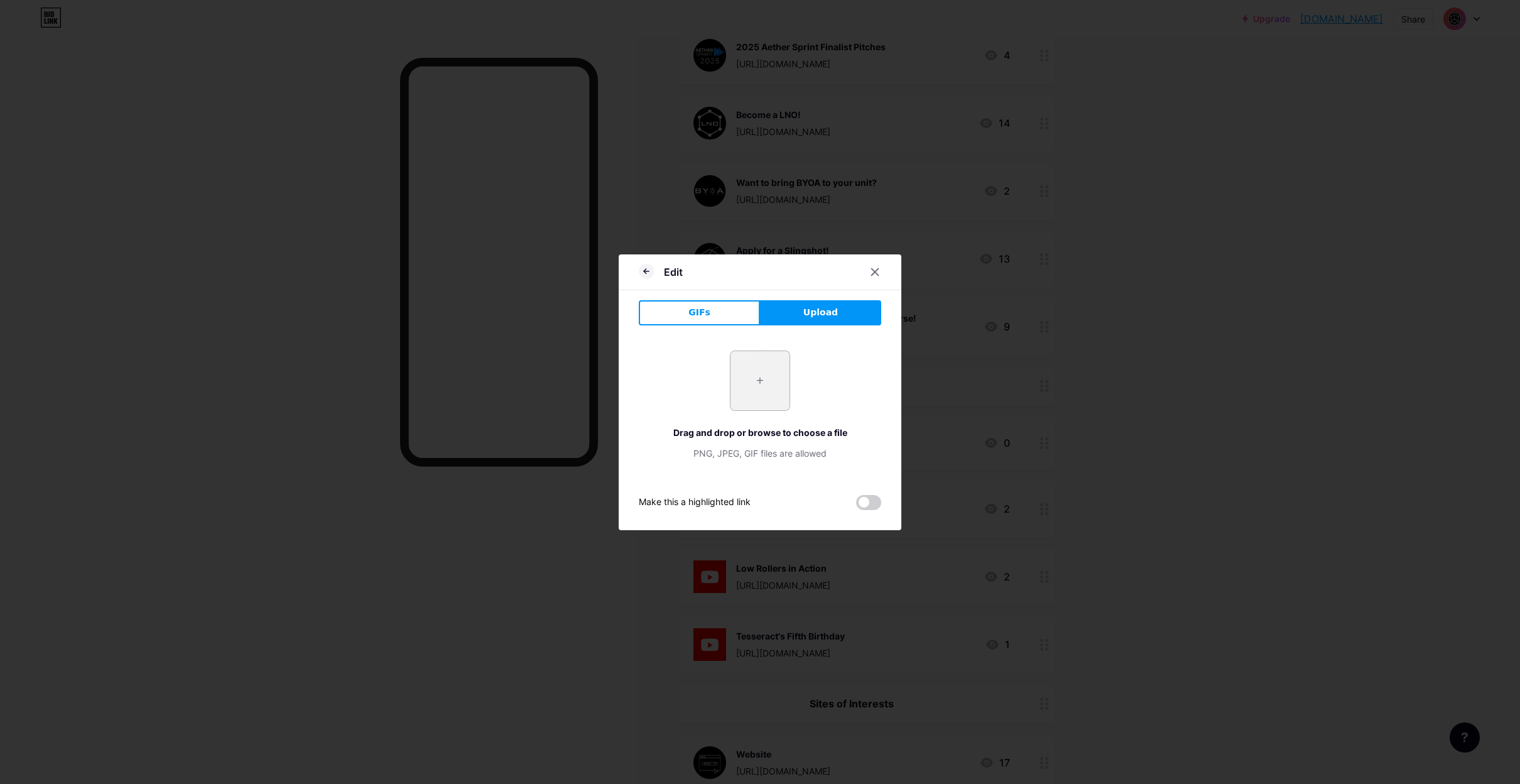
click at [761, 357] on input "file" at bounding box center [760, 381] width 59 height 59
type input "C:\fakepath\[DOMAIN_NAME] other tesseract logosicons (3).png"
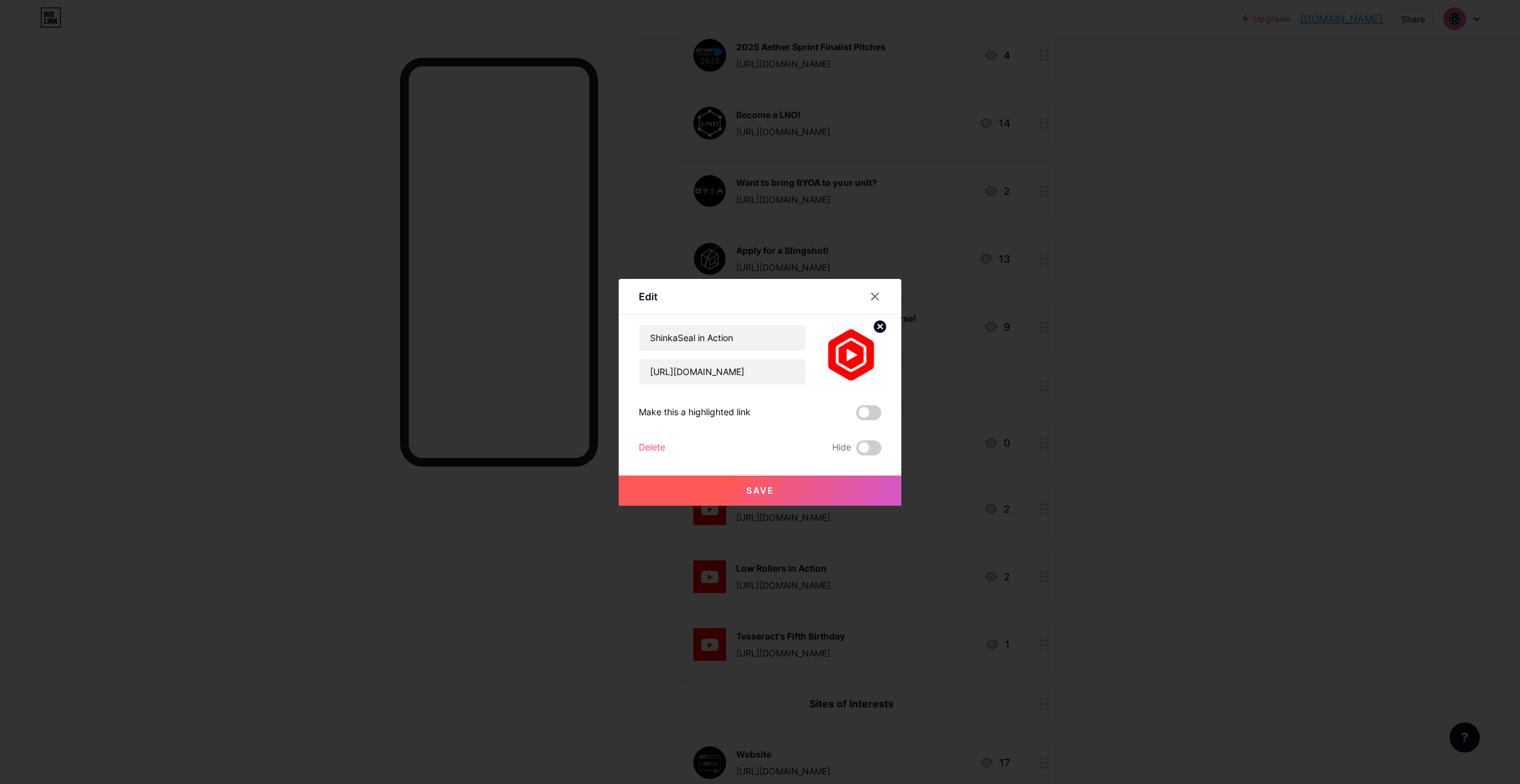
click at [741, 485] on button "Save" at bounding box center [760, 490] width 283 height 30
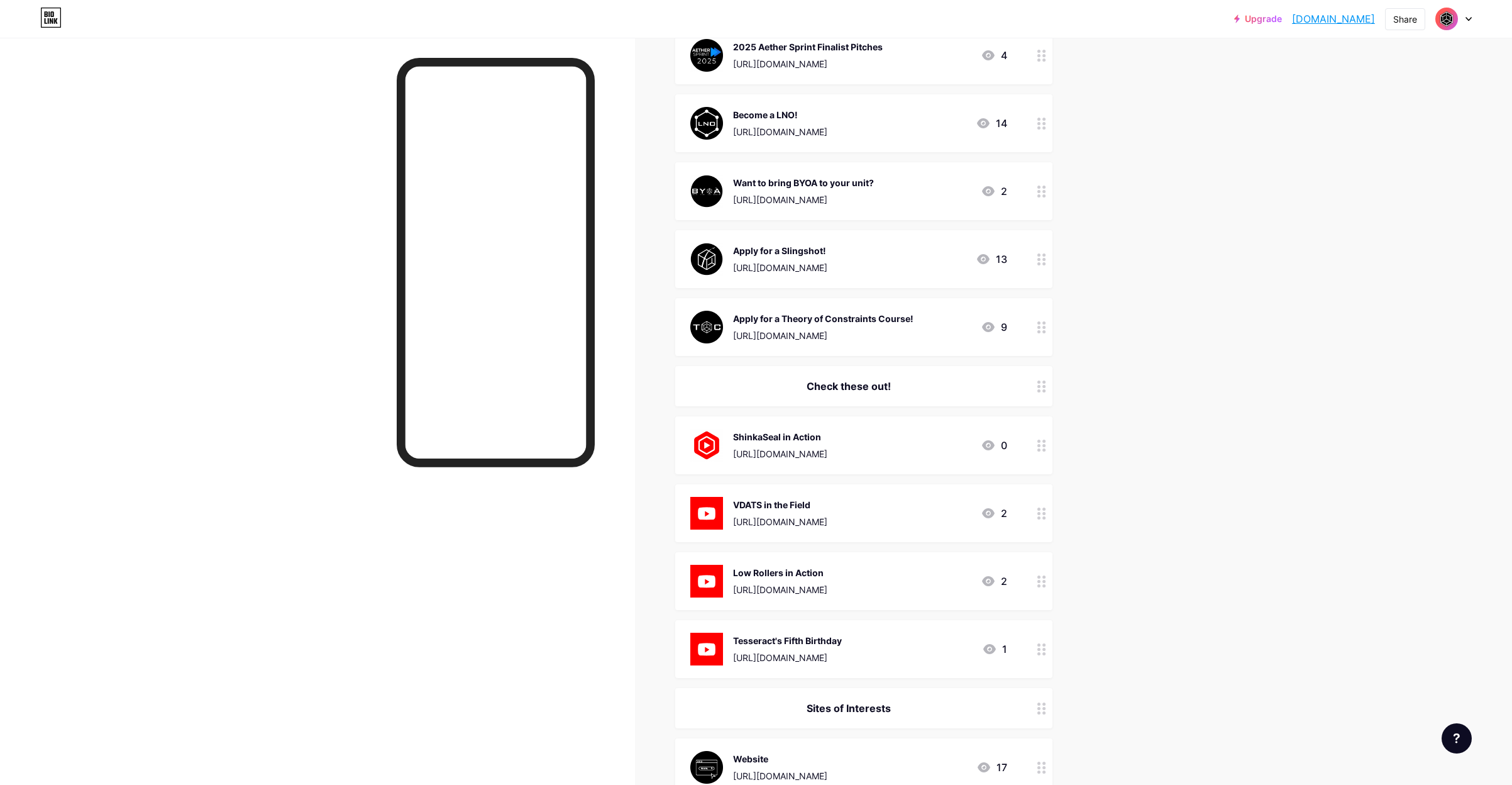
click at [716, 441] on img at bounding box center [707, 446] width 33 height 33
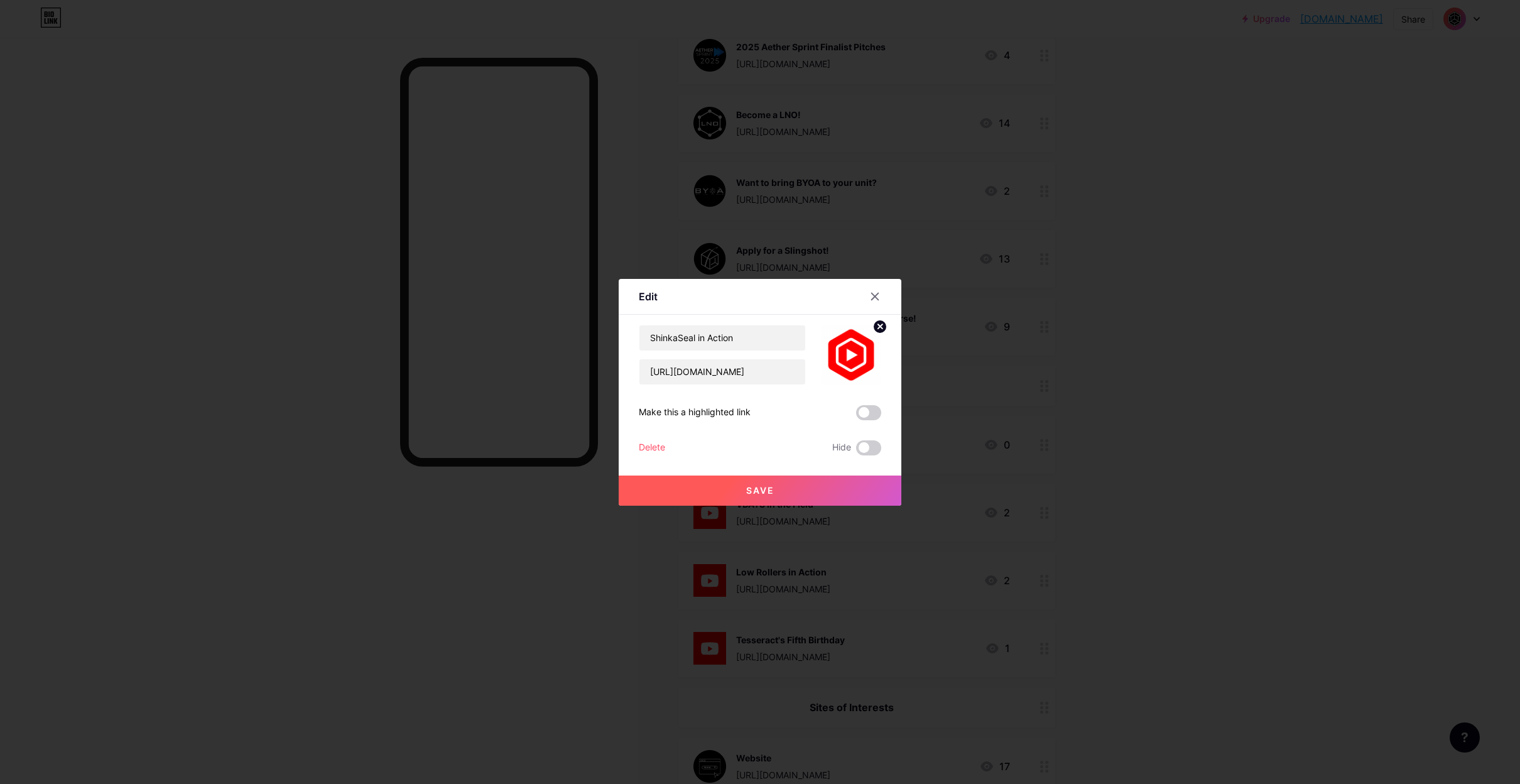
click at [883, 326] on circle at bounding box center [880, 326] width 14 height 14
click at [846, 351] on rect at bounding box center [848, 346] width 20 height 20
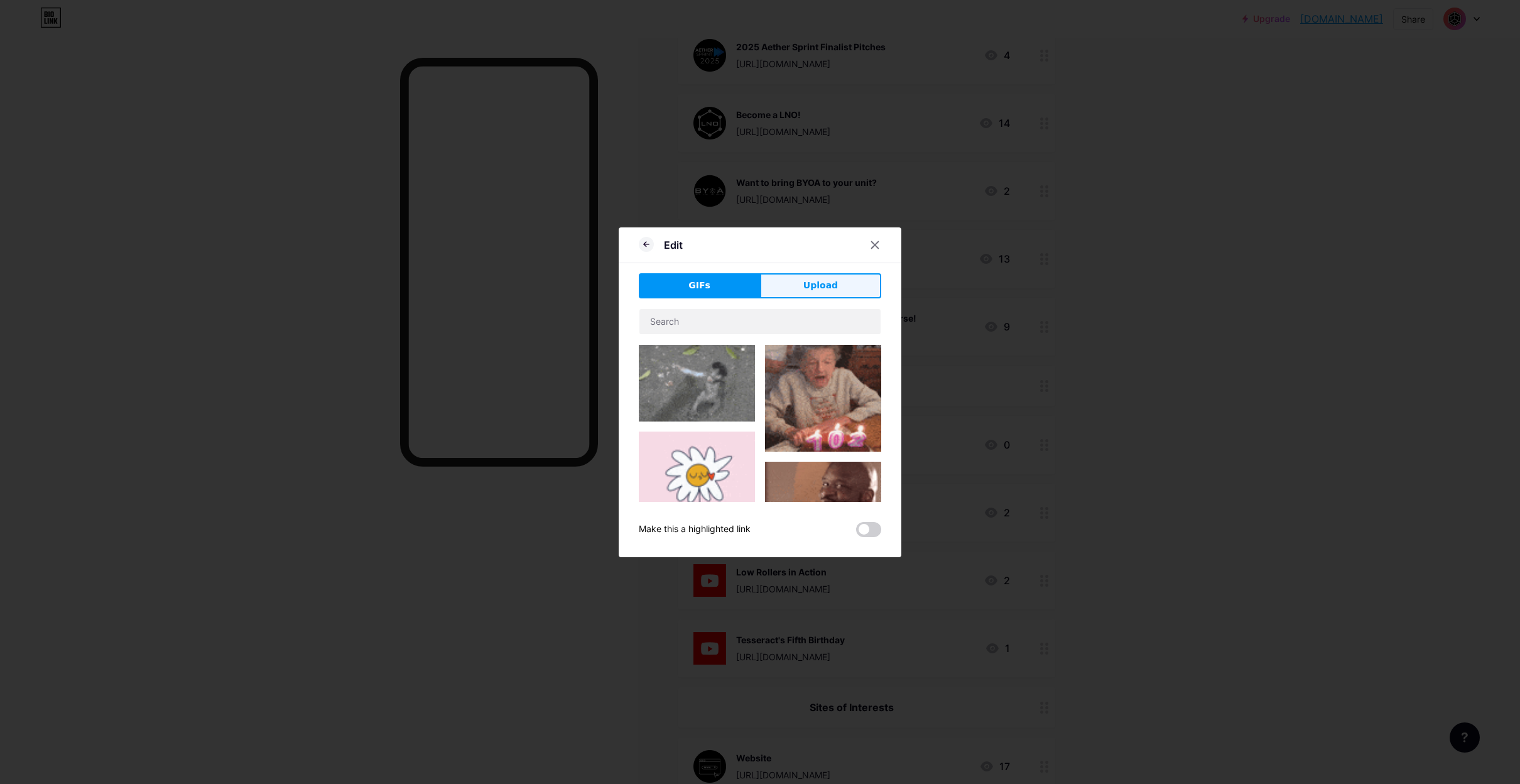
click at [811, 292] on button "Upload" at bounding box center [820, 286] width 121 height 25
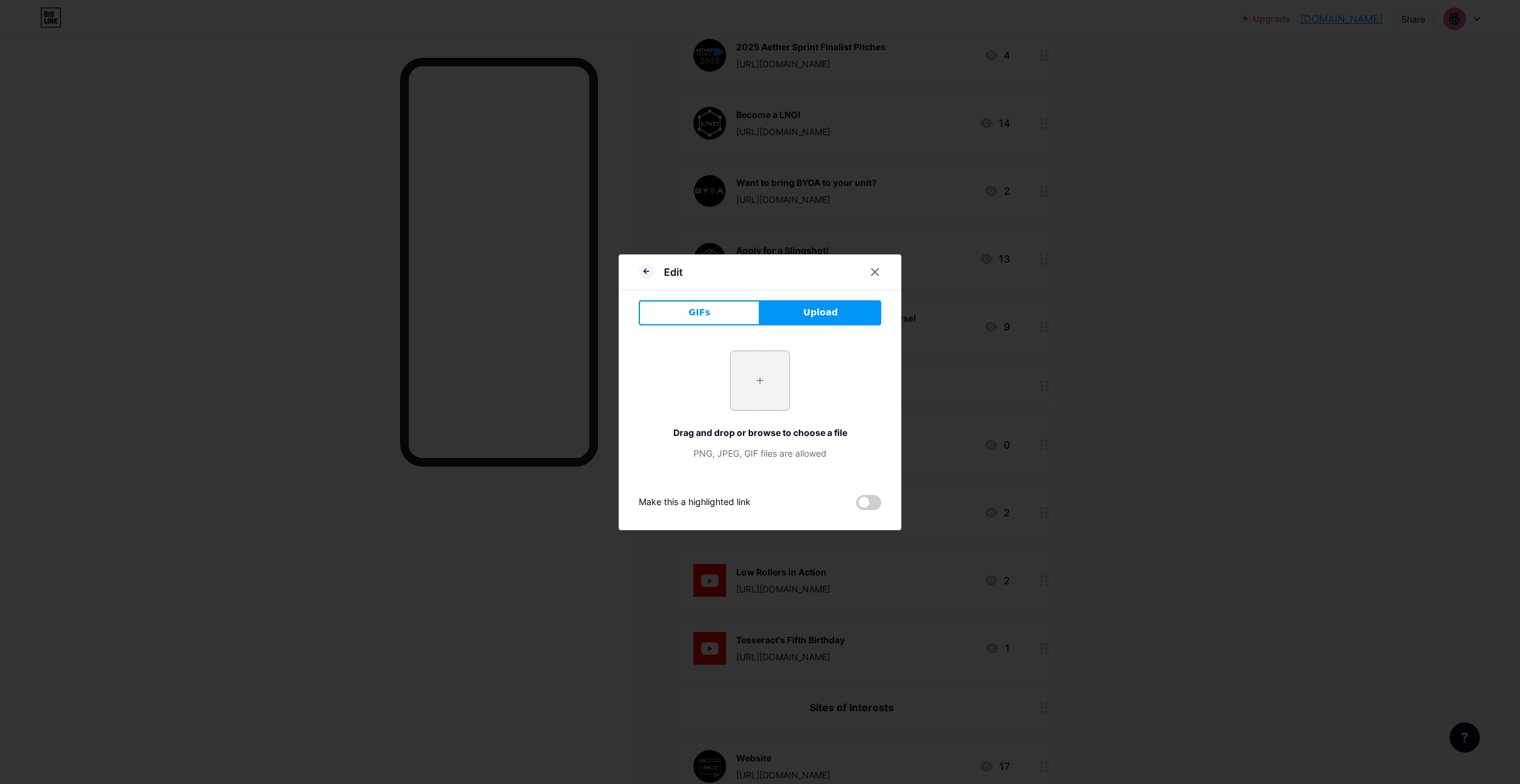
click at [752, 383] on input "file" at bounding box center [760, 381] width 59 height 59
type input "C:\fakepath\[DOMAIN_NAME] other tesseract logosicons (4).png"
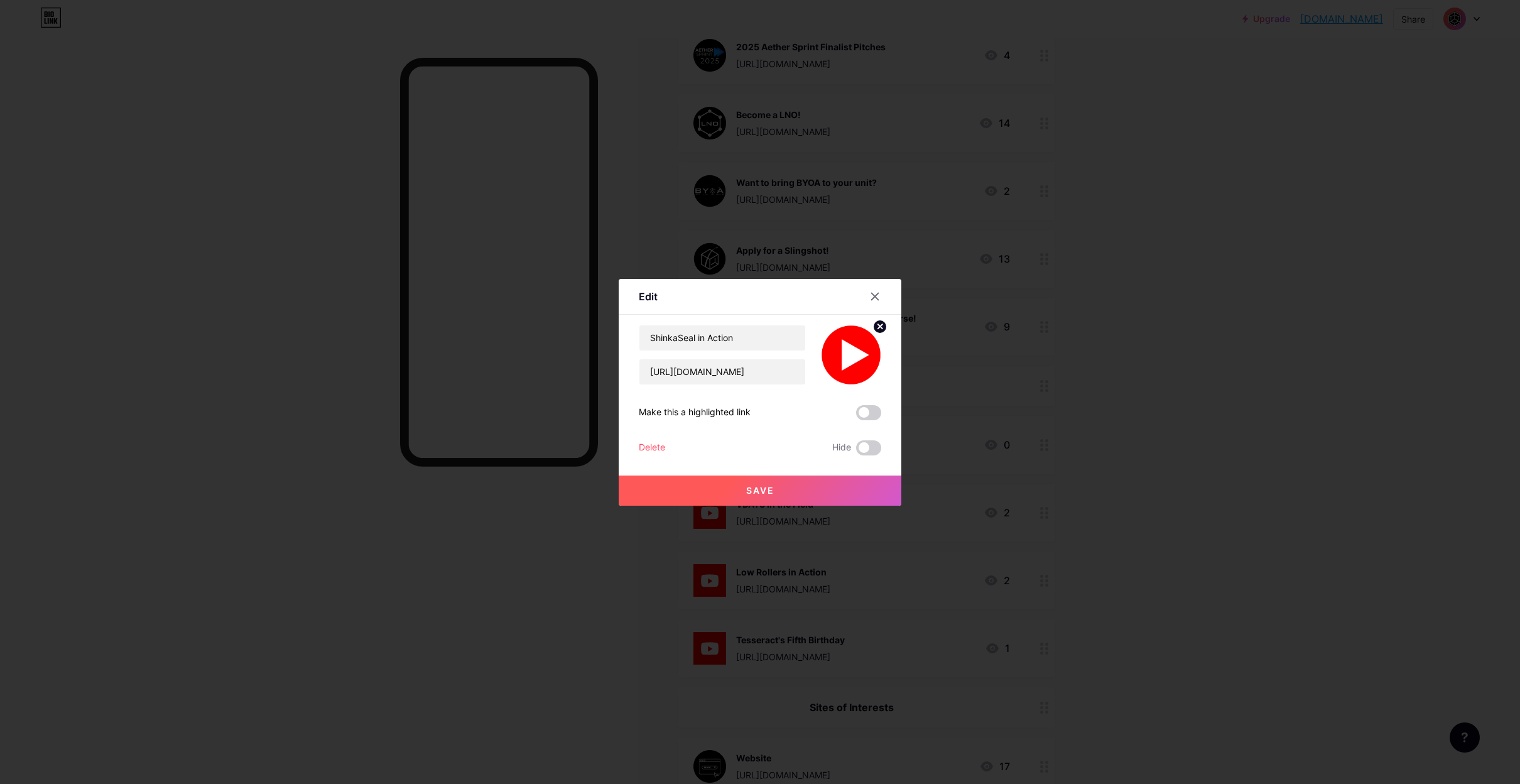
click at [821, 479] on button "Save" at bounding box center [760, 490] width 283 height 30
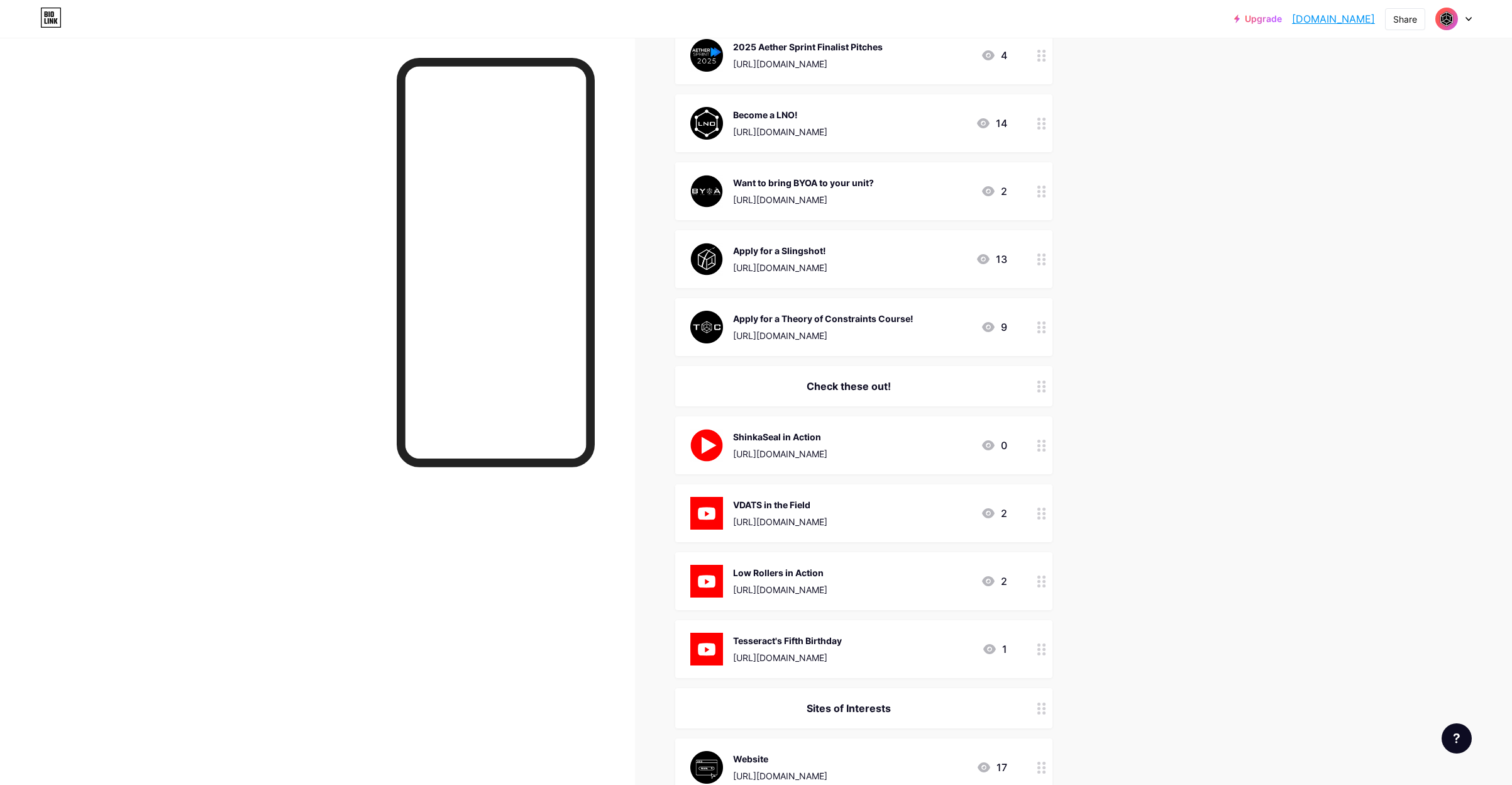
click at [712, 450] on img at bounding box center [707, 446] width 33 height 33
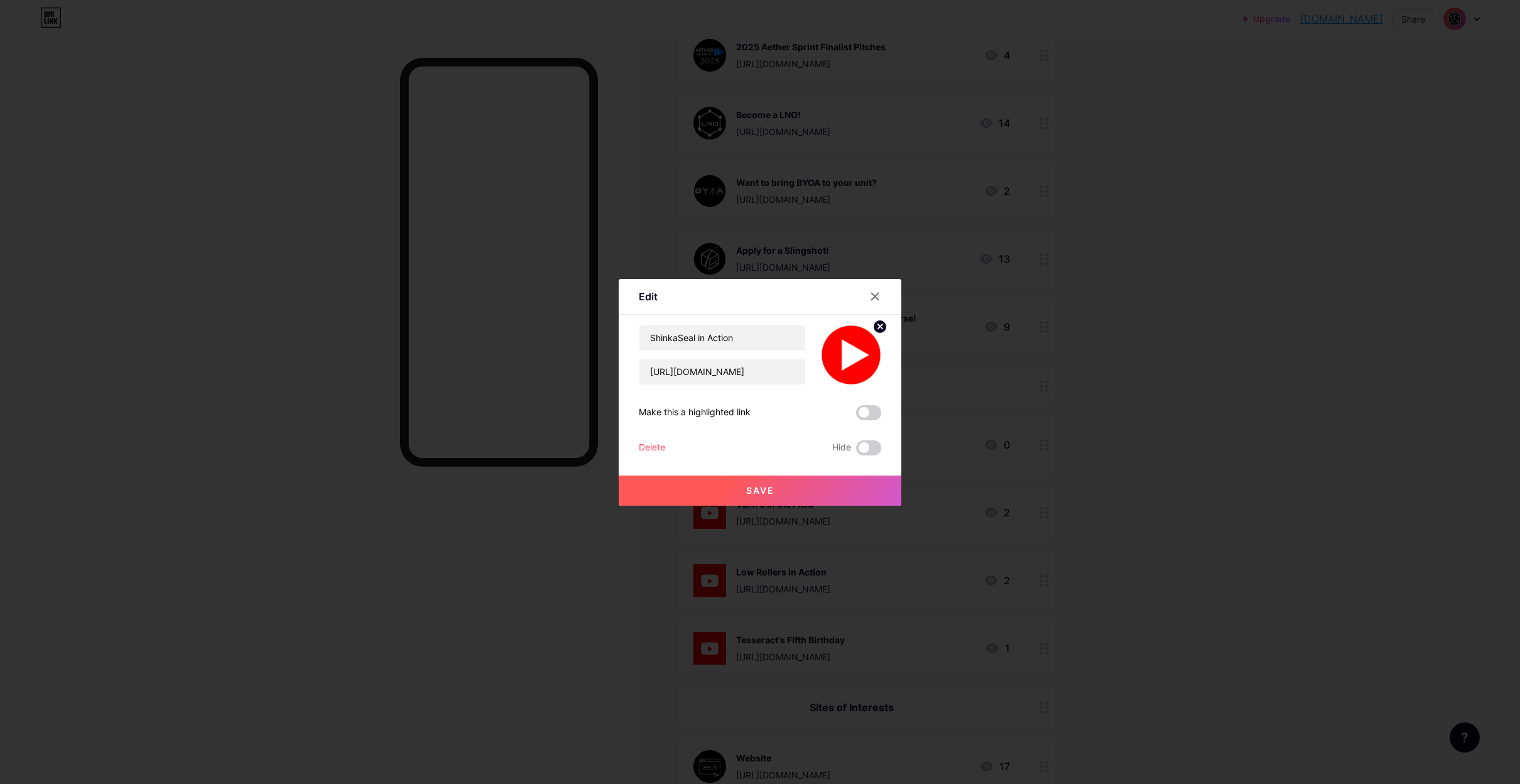
click at [872, 327] on icon at bounding box center [880, 326] width 15 height 15
click at [851, 356] on icon at bounding box center [851, 348] width 25 height 23
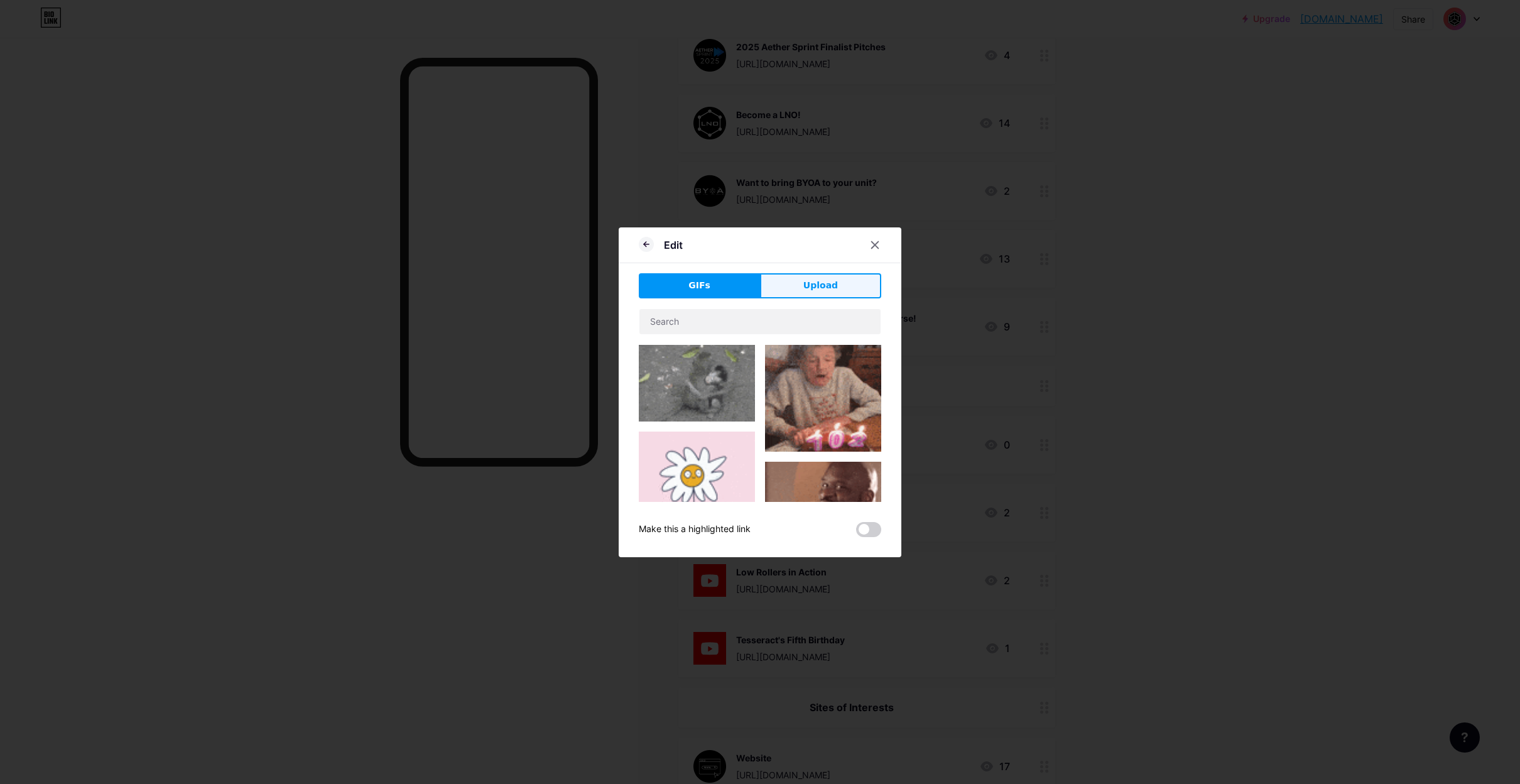
click at [811, 293] on button "Upload" at bounding box center [820, 286] width 121 height 25
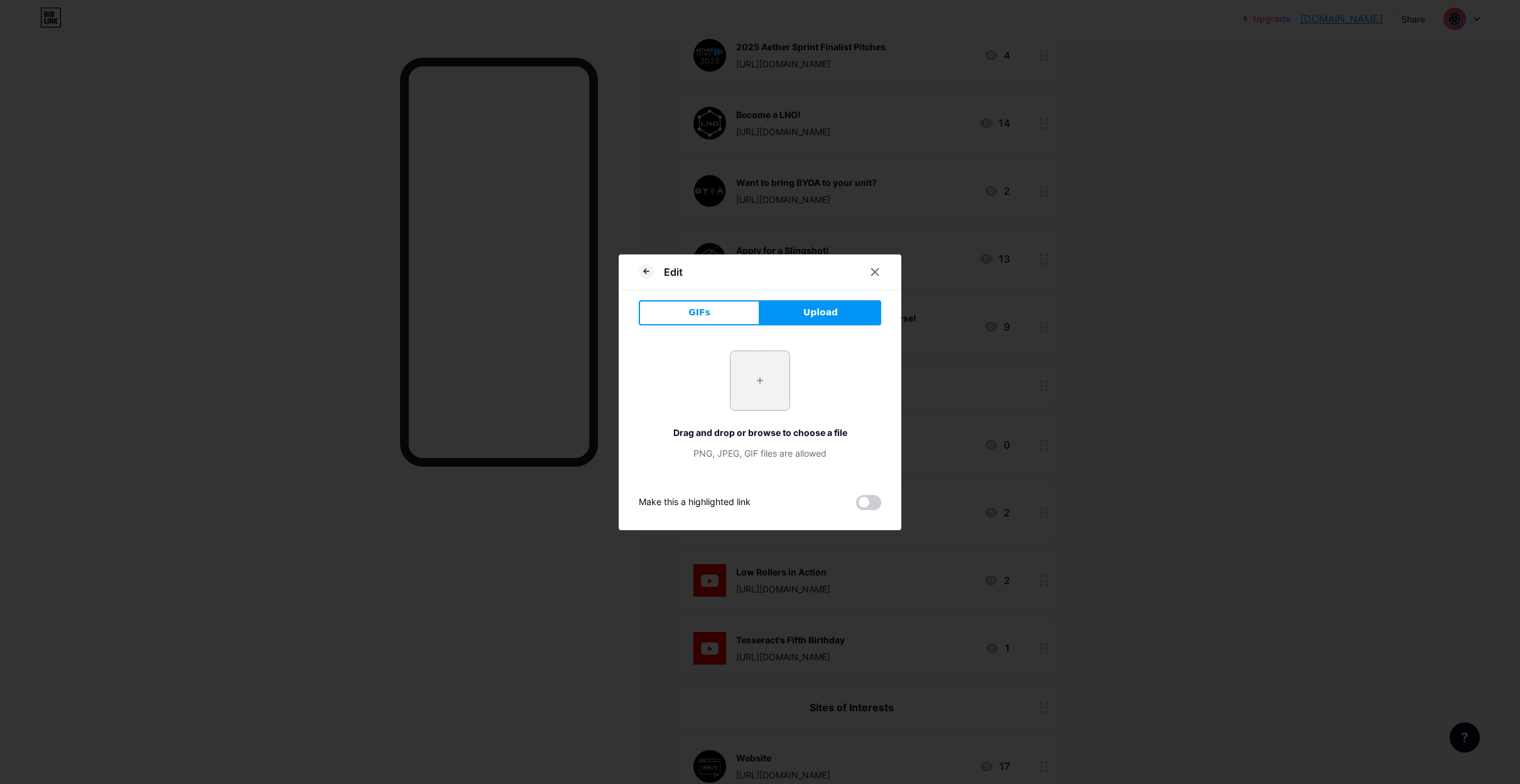
click at [754, 374] on input "file" at bounding box center [760, 381] width 59 height 59
type input "C:\fakepath\[DOMAIN_NAME] other tesseract logosicons (5).png"
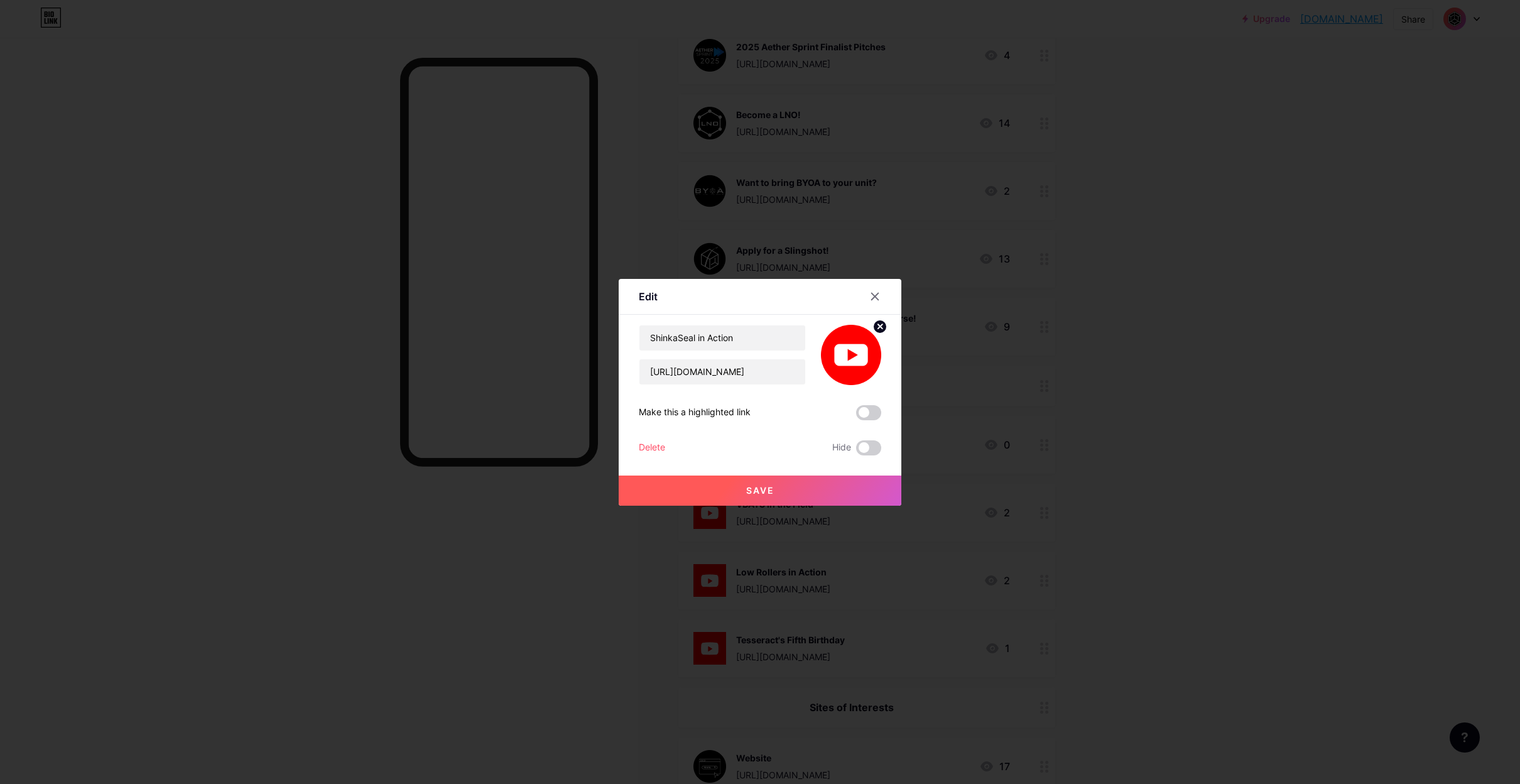
click at [783, 490] on button "Save" at bounding box center [760, 490] width 283 height 30
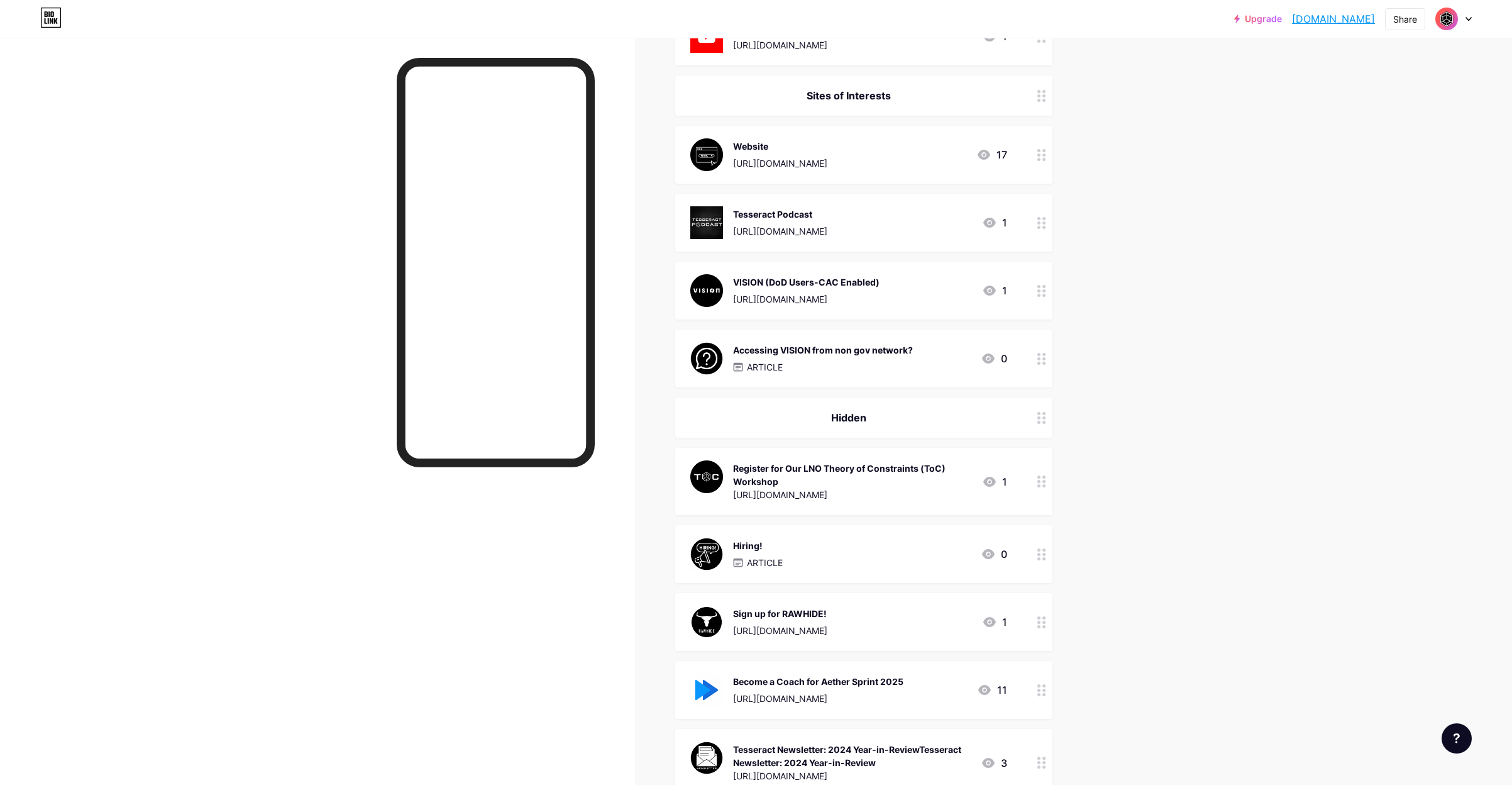
scroll to position [1004, 0]
